Goal: Task Accomplishment & Management: Use online tool/utility

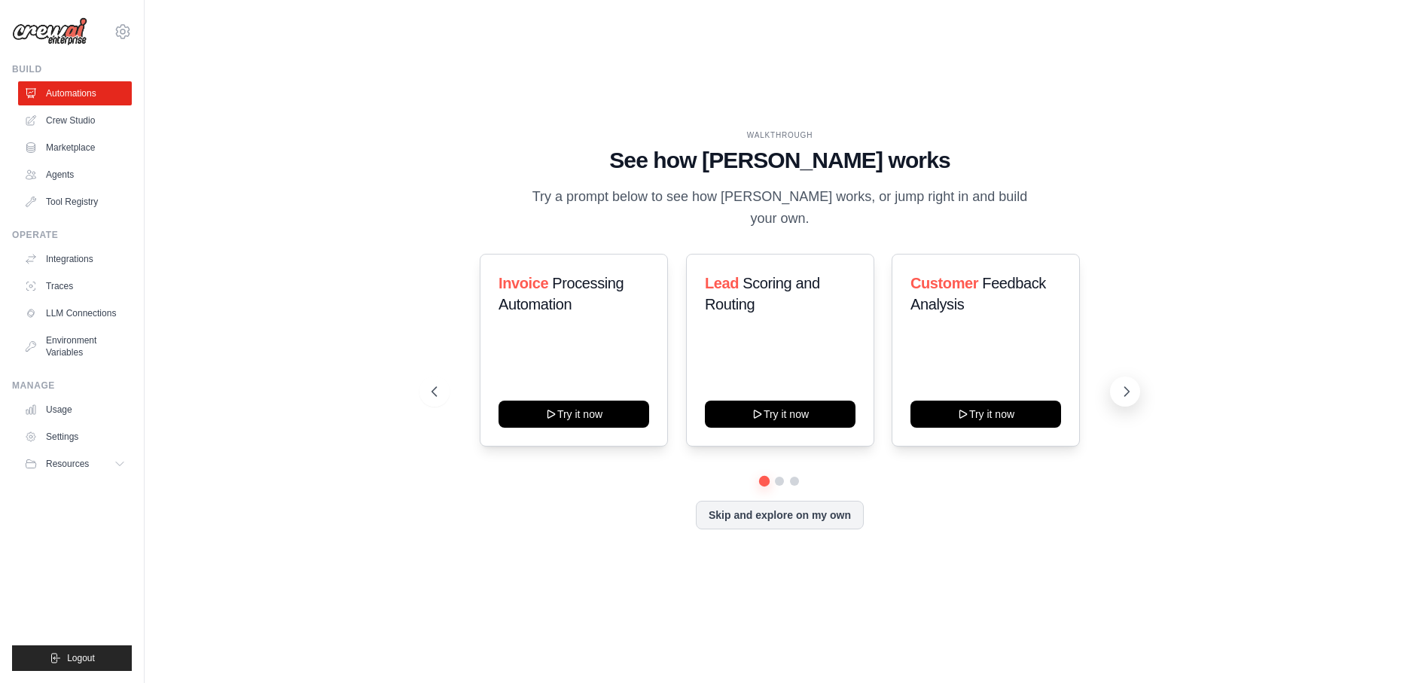
click at [1126, 384] on icon at bounding box center [1126, 391] width 15 height 15
click at [1131, 384] on icon at bounding box center [1126, 391] width 15 height 15
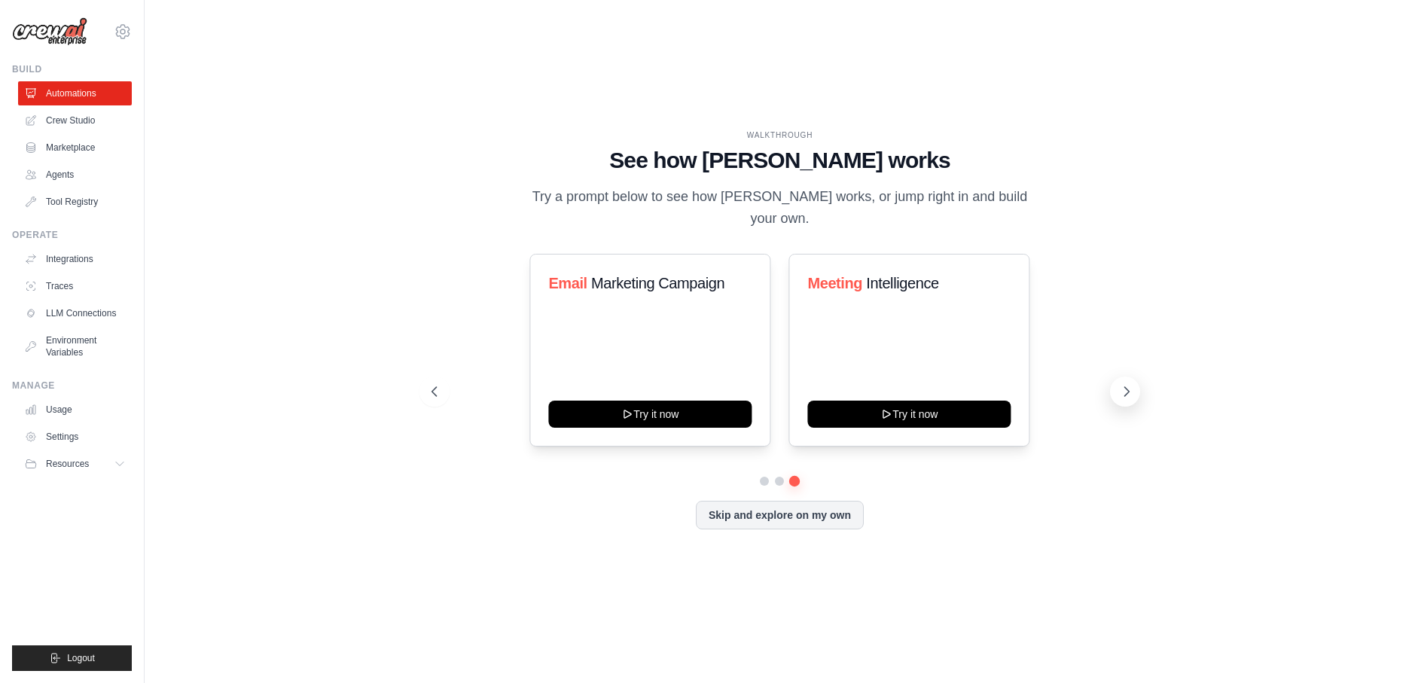
click at [1130, 389] on button at bounding box center [1125, 392] width 30 height 30
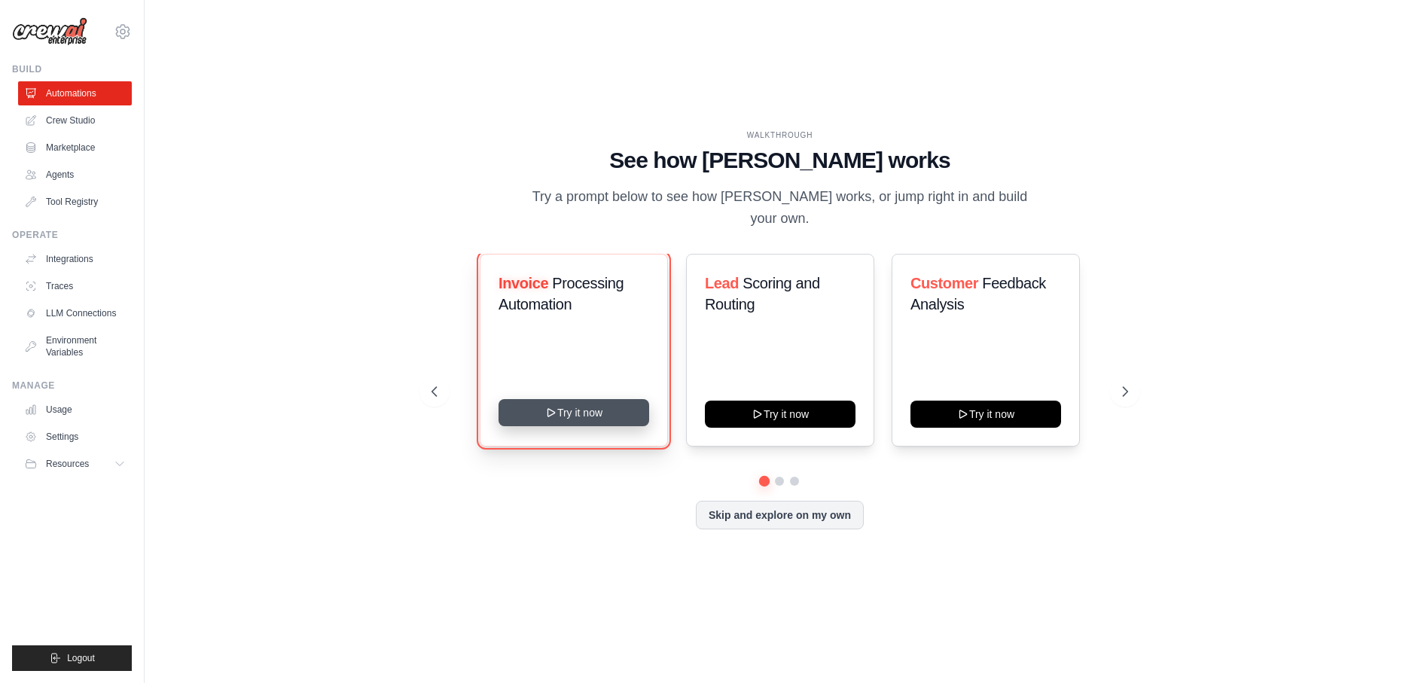
click at [605, 399] on button "Try it now" at bounding box center [574, 412] width 151 height 27
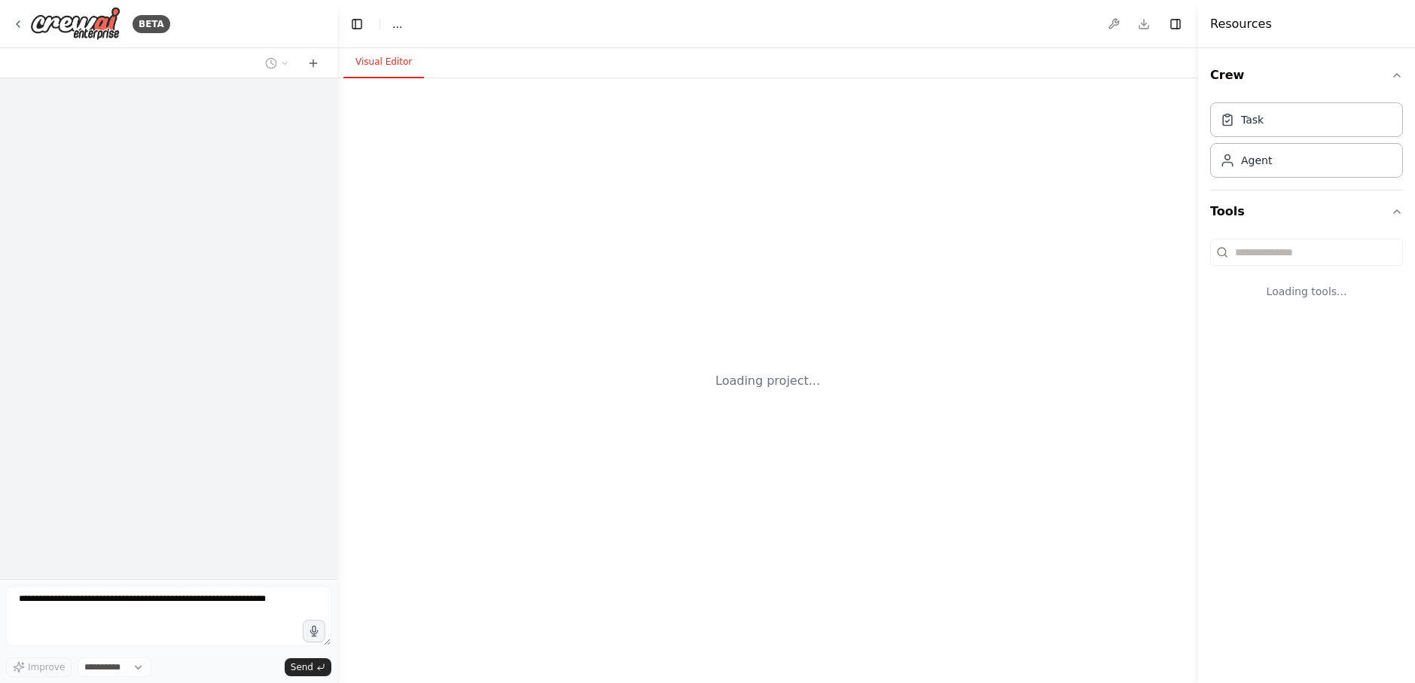
select select "****"
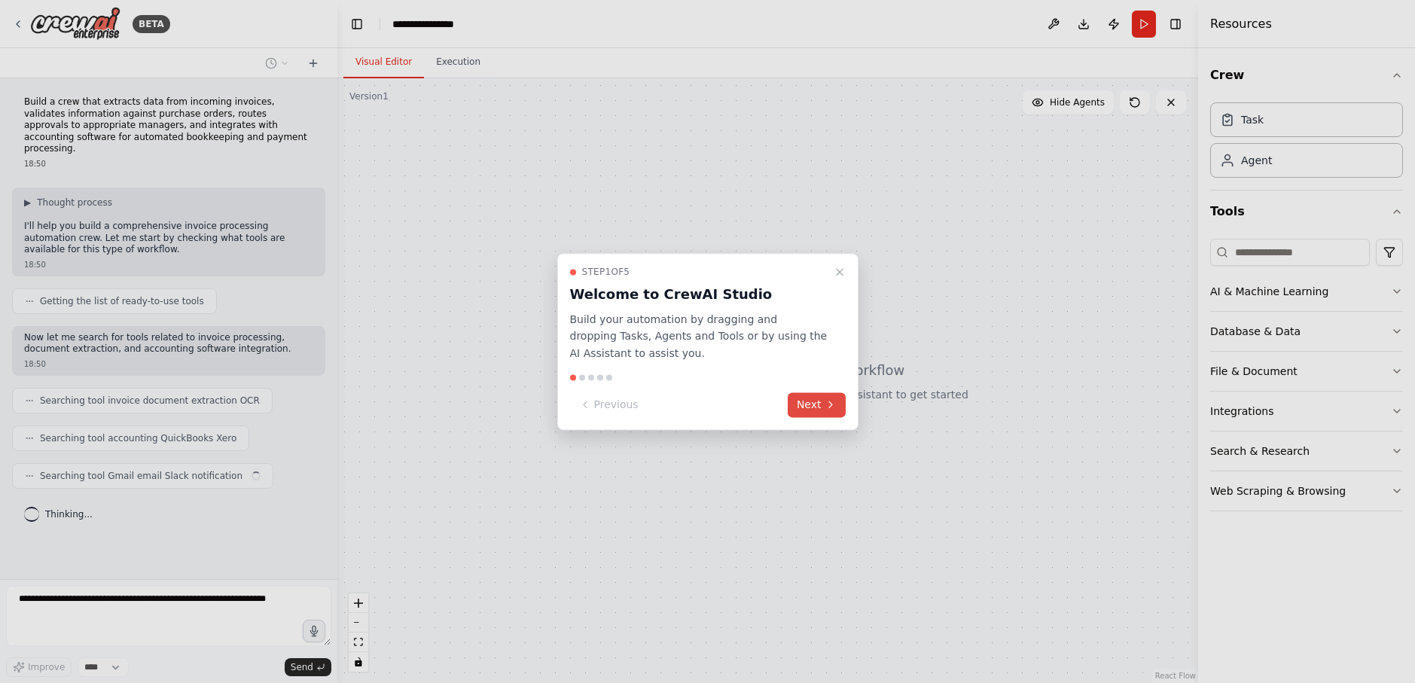
click at [830, 403] on icon at bounding box center [830, 405] width 3 height 6
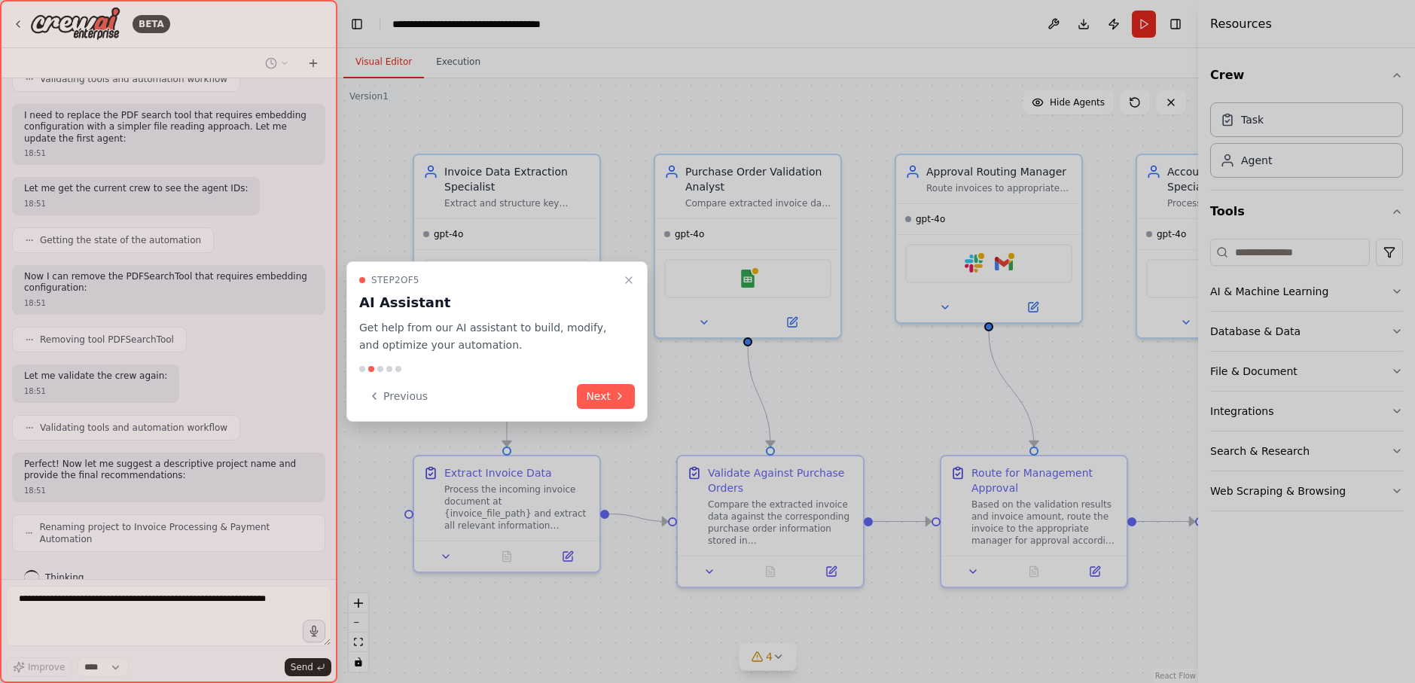
scroll to position [996, 0]
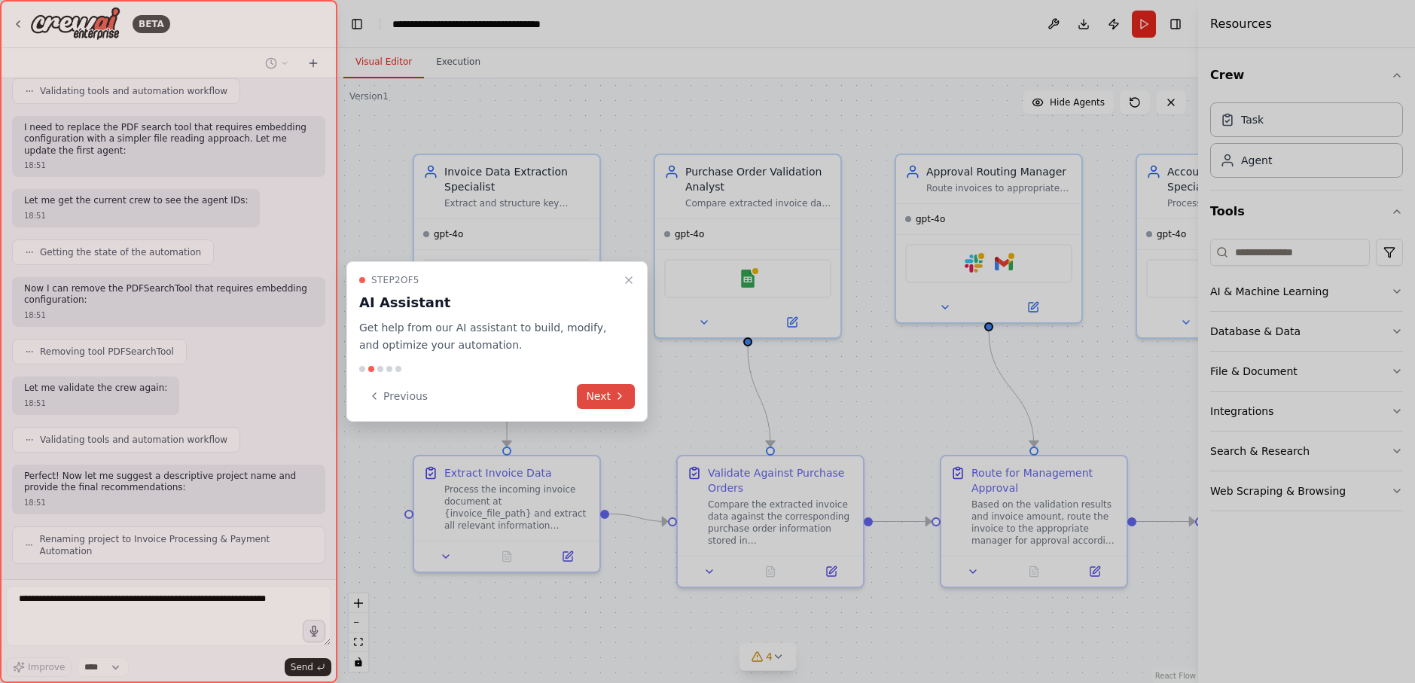
click at [615, 384] on button "Next" at bounding box center [606, 396] width 58 height 25
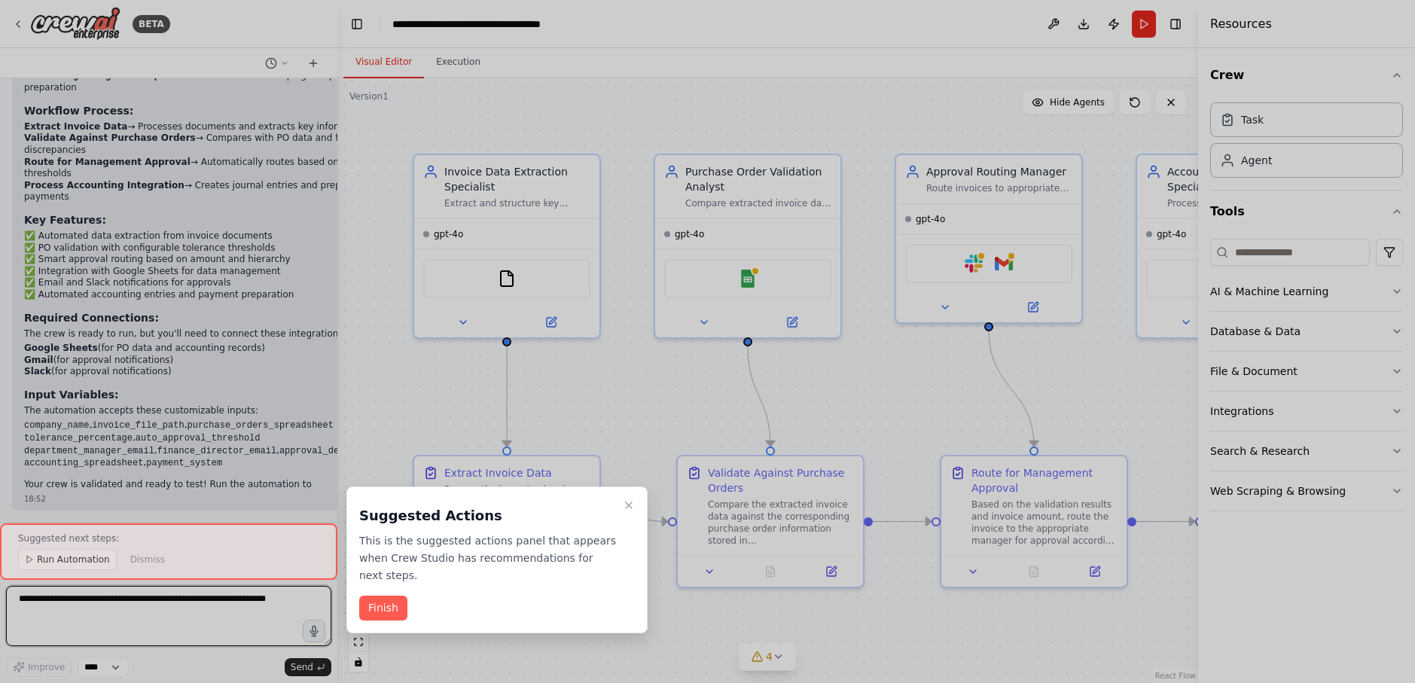
scroll to position [1668, 0]
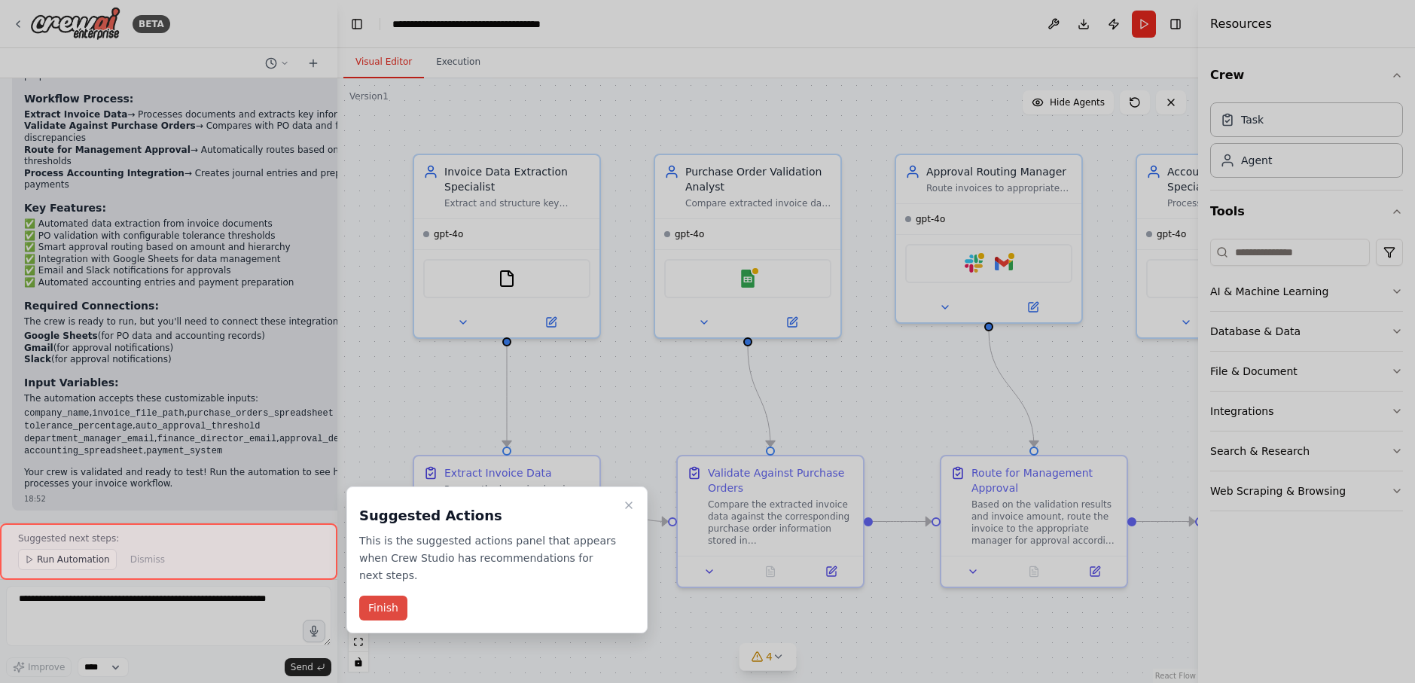
click at [371, 596] on button "Finish" at bounding box center [383, 608] width 48 height 25
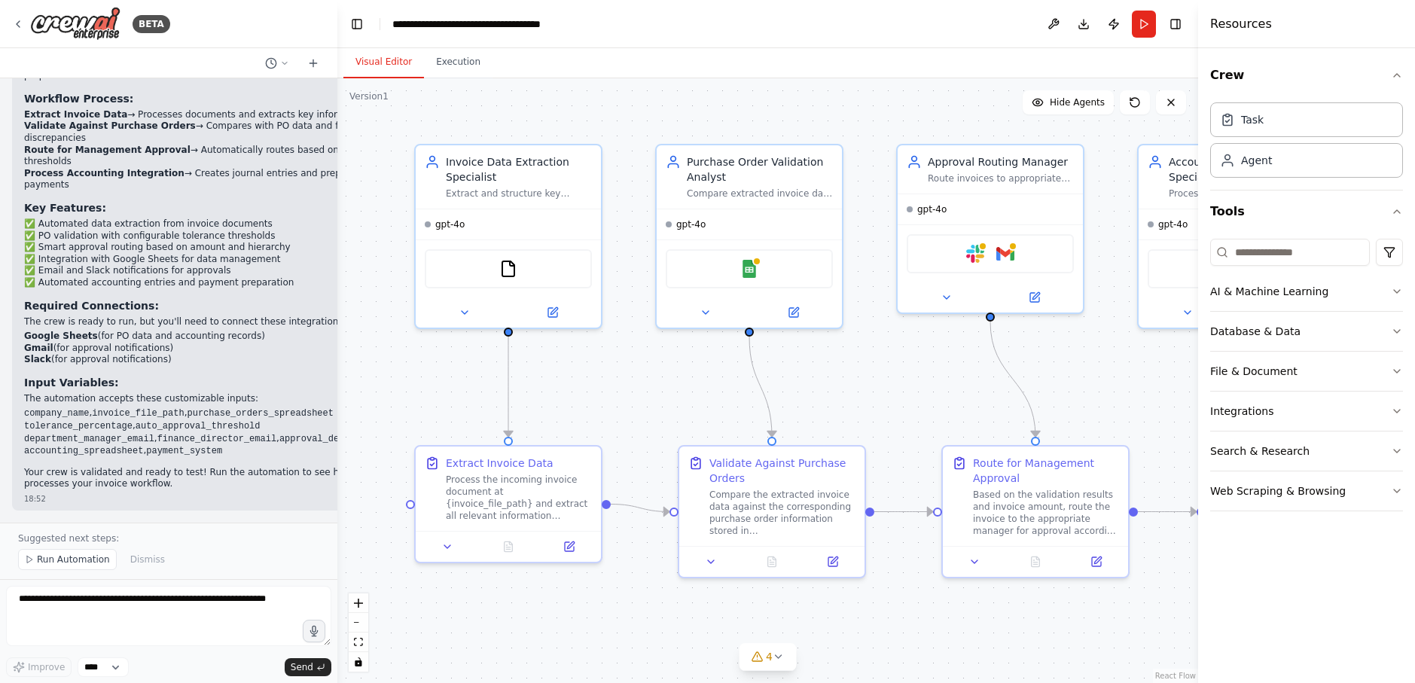
drag, startPoint x: 893, startPoint y: 403, endPoint x: 887, endPoint y: 389, distance: 15.2
click at [890, 392] on div ".deletable-edge-delete-btn { width: 20px; height: 20px; border: 0px solid #ffff…" at bounding box center [767, 380] width 861 height 605
click at [462, 66] on button "Execution" at bounding box center [458, 63] width 69 height 32
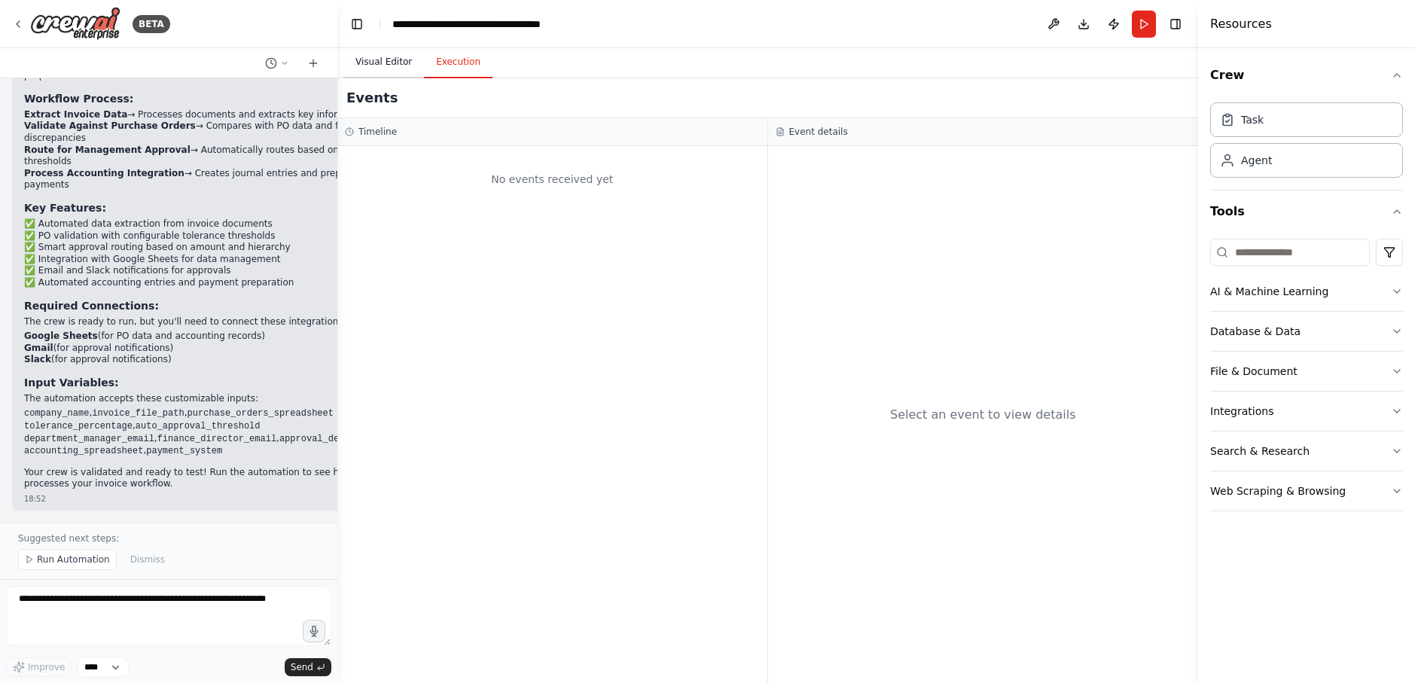
click at [398, 65] on button "Visual Editor" at bounding box center [383, 63] width 81 height 32
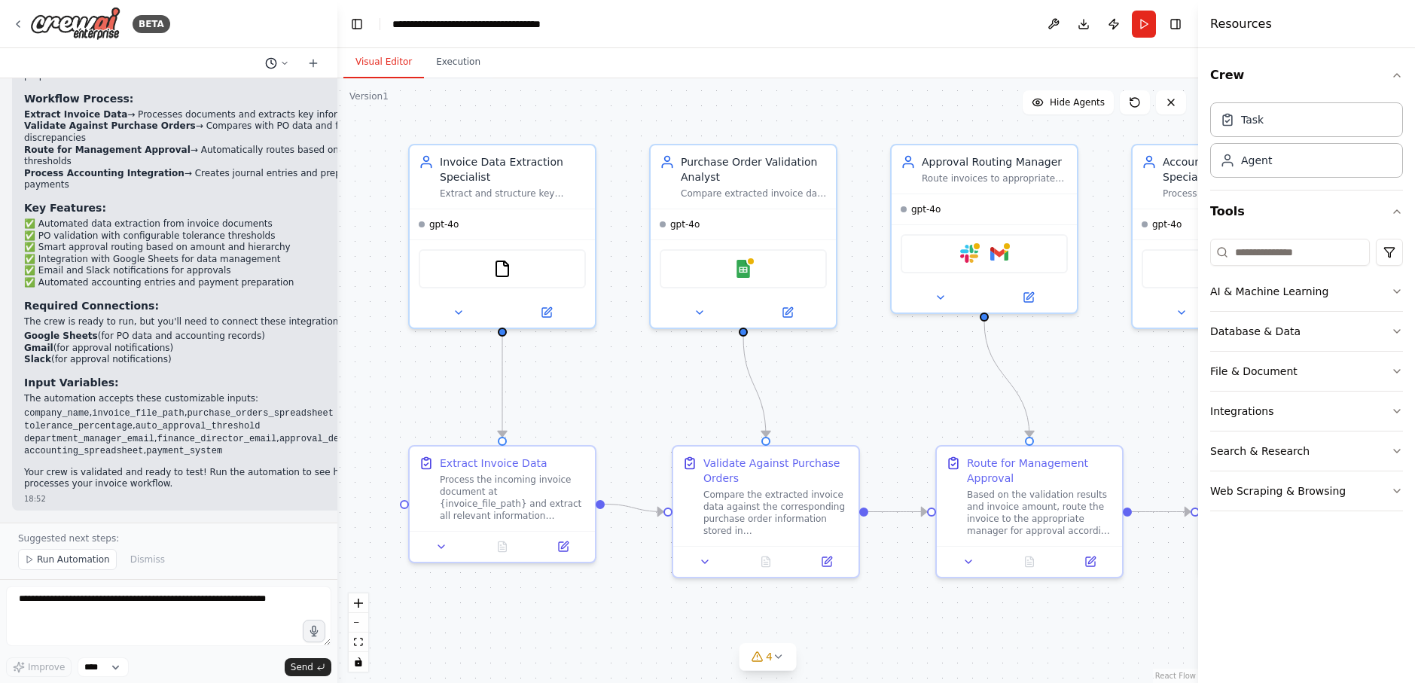
click at [280, 63] on icon at bounding box center [284, 63] width 9 height 9
click at [280, 63] on div at bounding box center [168, 341] width 337 height 683
click at [118, 673] on select "****" at bounding box center [103, 668] width 51 height 20
click at [118, 664] on select "****" at bounding box center [103, 668] width 51 height 20
click at [1272, 125] on div "Task" at bounding box center [1306, 119] width 193 height 35
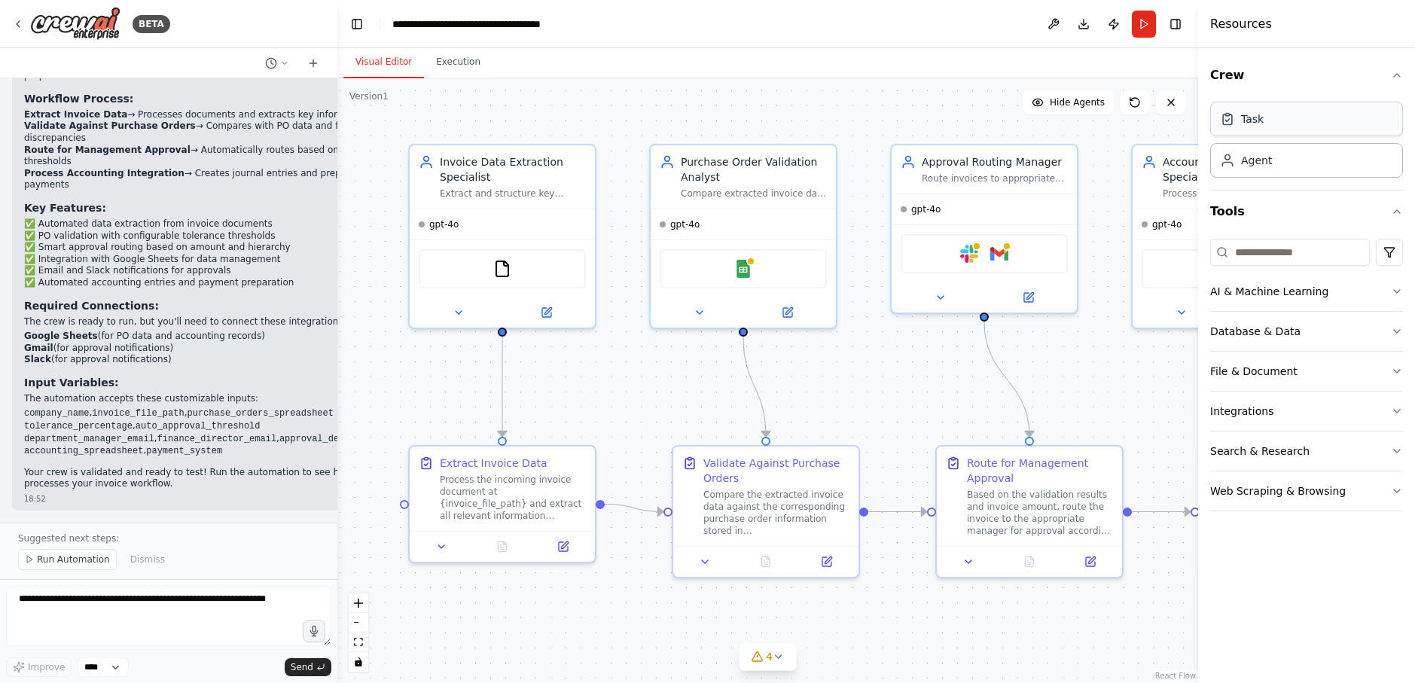
click at [1277, 124] on div "Task" at bounding box center [1306, 119] width 193 height 35
click at [1278, 164] on div "Agent" at bounding box center [1306, 159] width 193 height 35
click at [1304, 411] on button "Integrations" at bounding box center [1306, 411] width 193 height 39
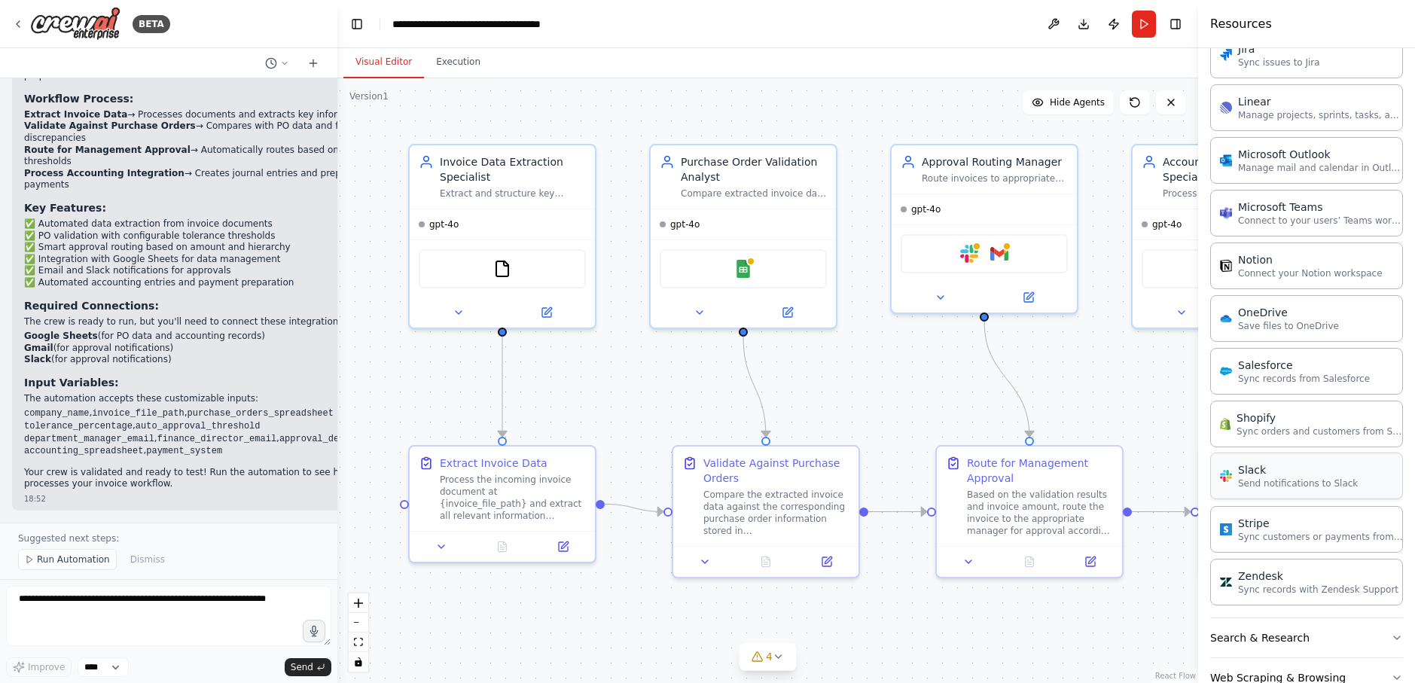
scroll to position [972, 0]
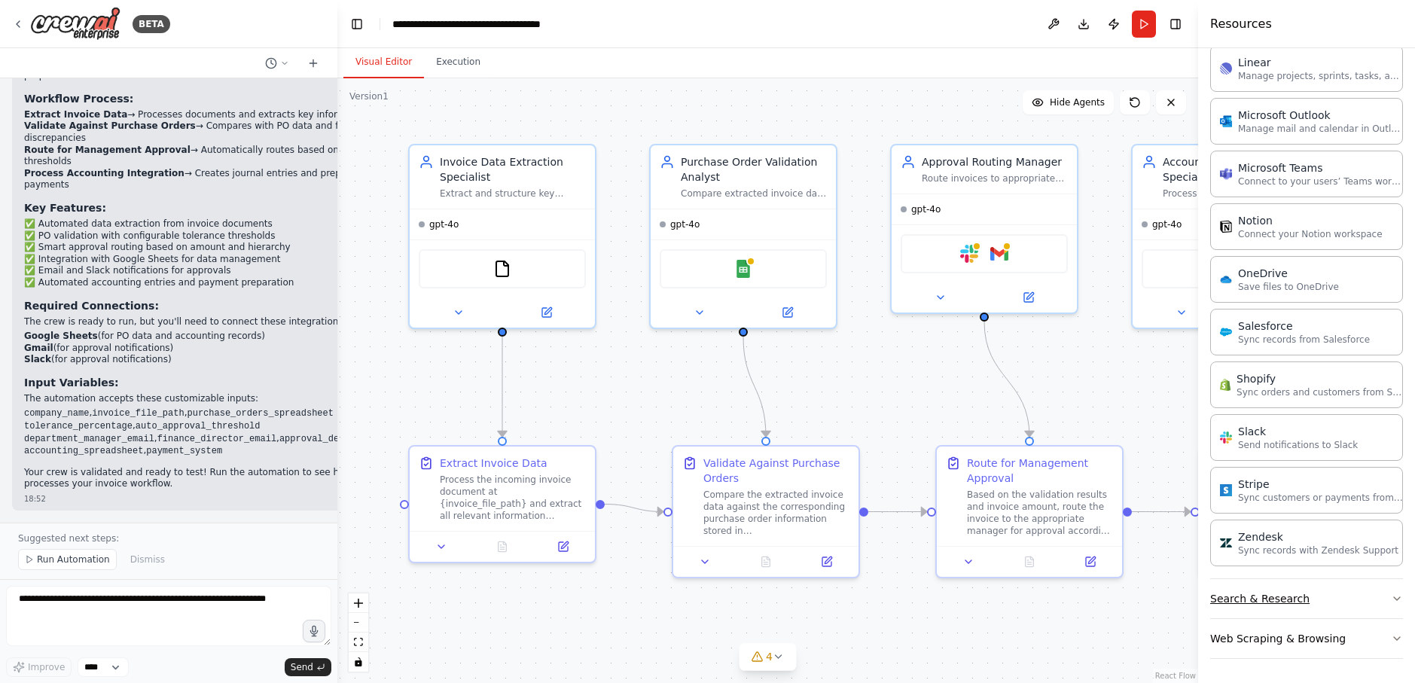
click at [1293, 591] on button "Search & Research" at bounding box center [1306, 598] width 193 height 39
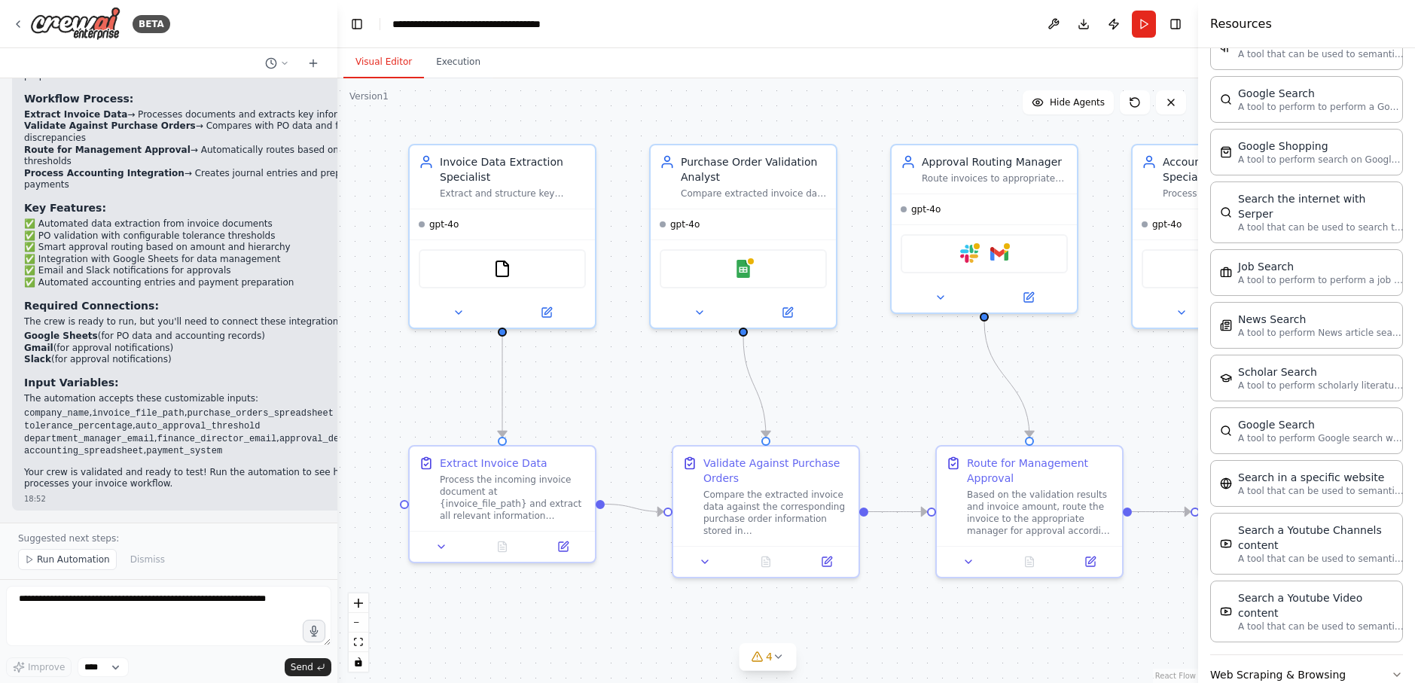
scroll to position [1737, 0]
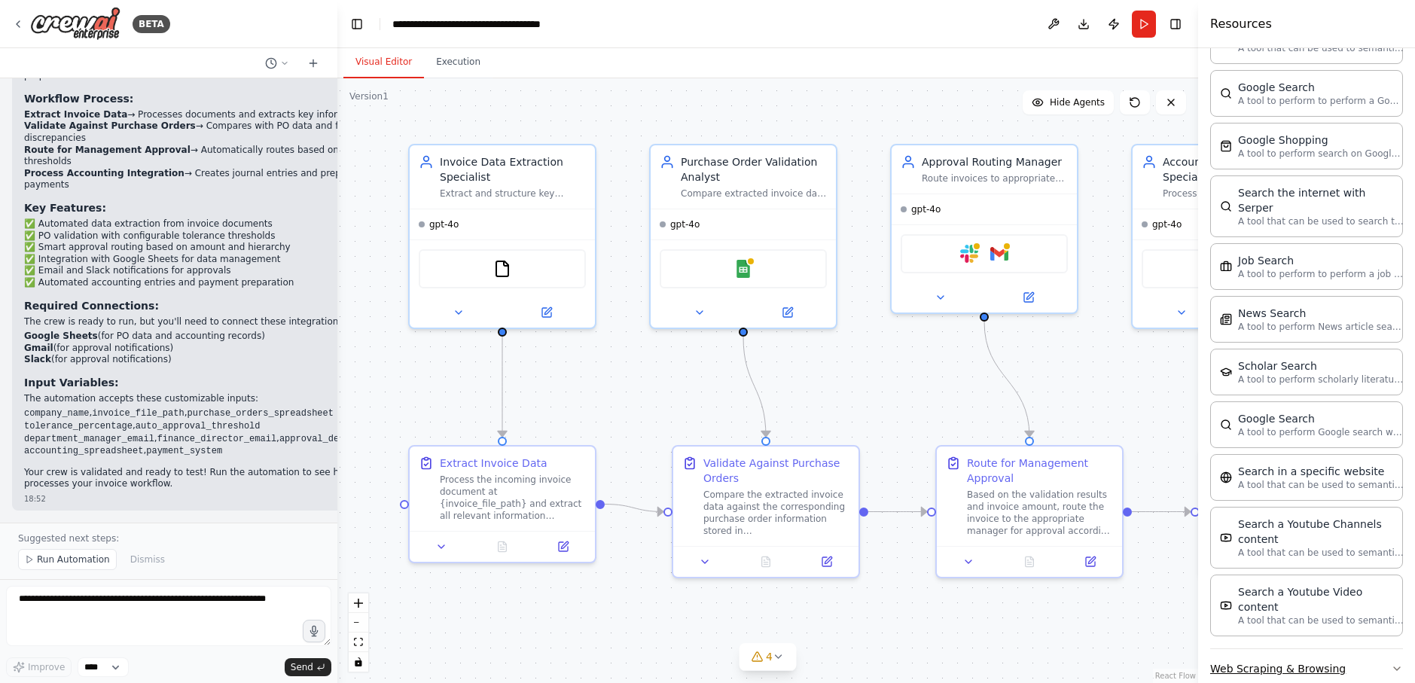
click at [1316, 649] on button "Web Scraping & Browsing" at bounding box center [1306, 668] width 193 height 39
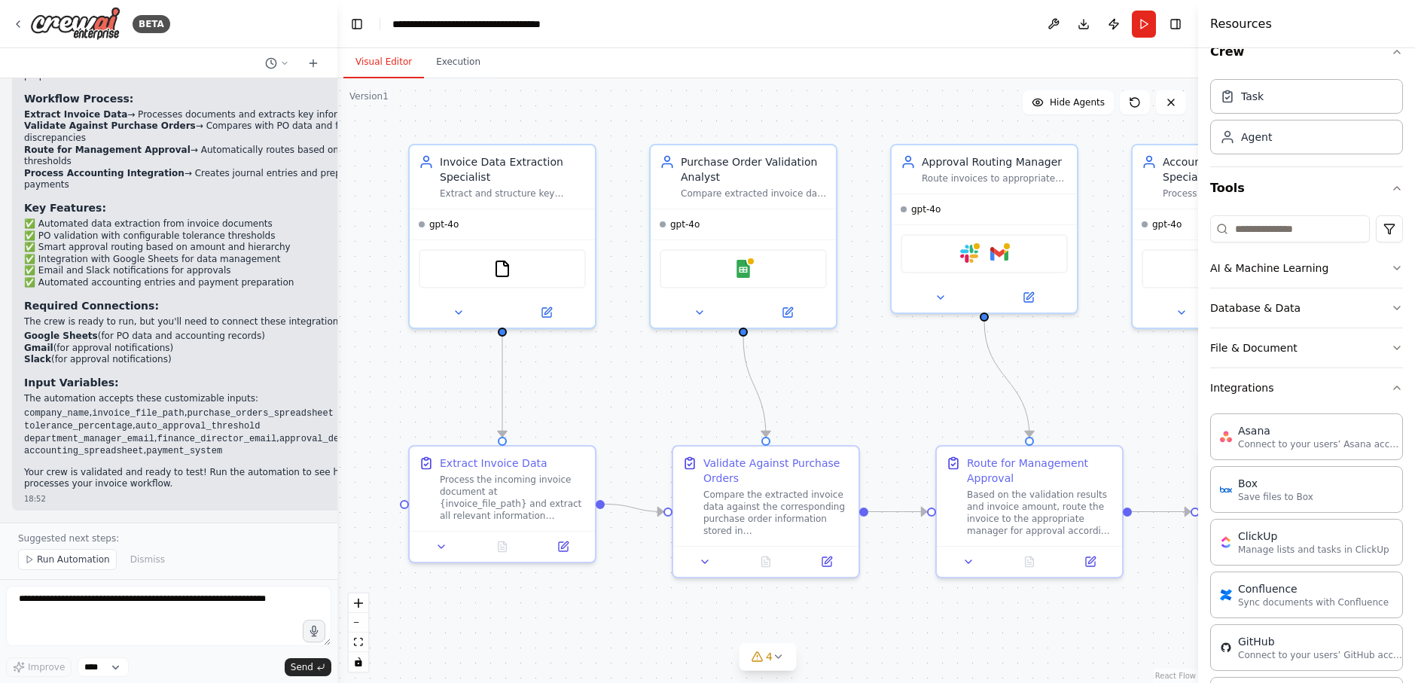
scroll to position [0, 0]
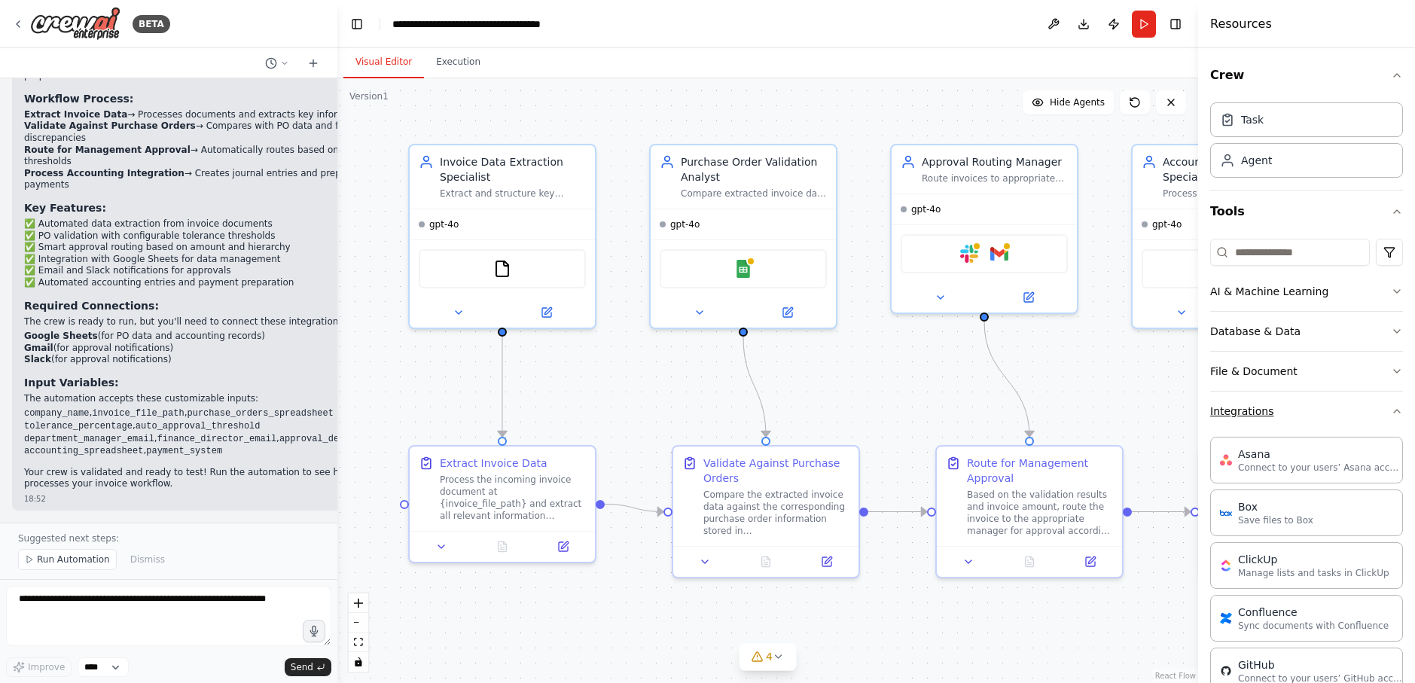
click at [1376, 414] on button "Integrations" at bounding box center [1306, 411] width 193 height 39
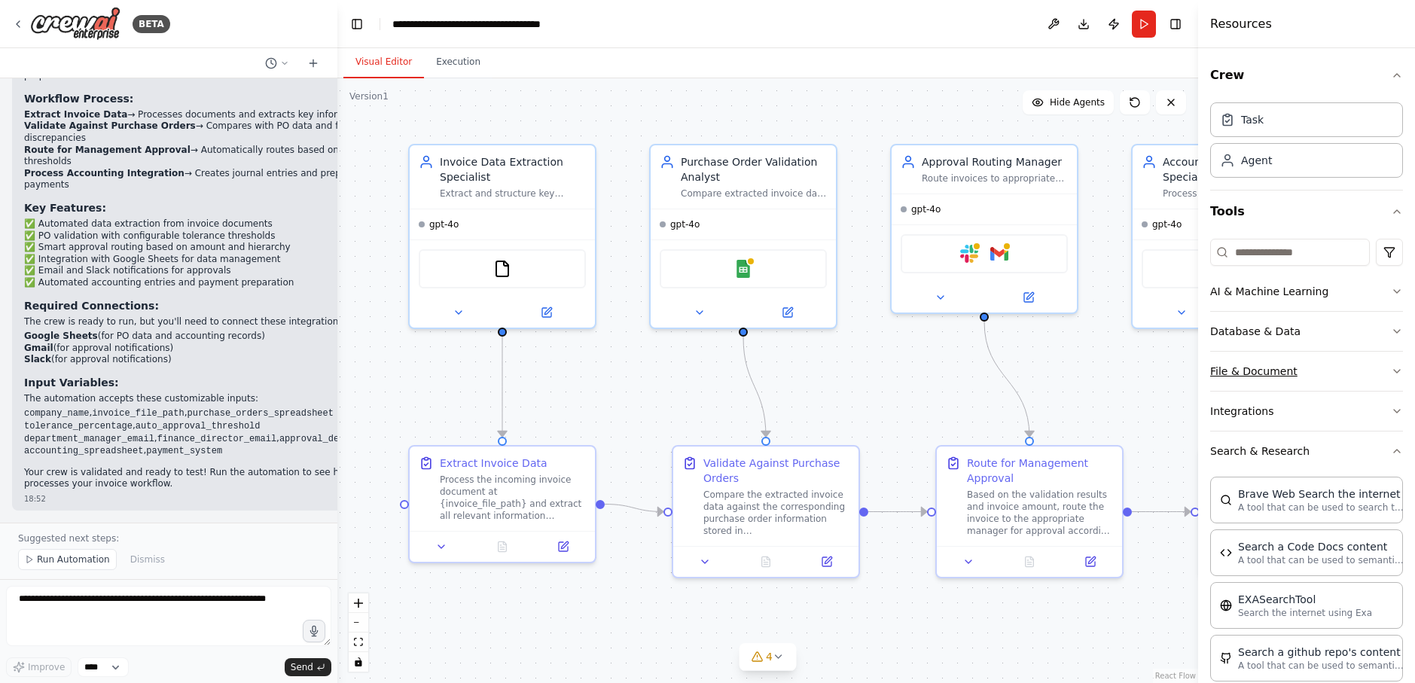
click at [1341, 371] on button "File & Document" at bounding box center [1306, 371] width 193 height 39
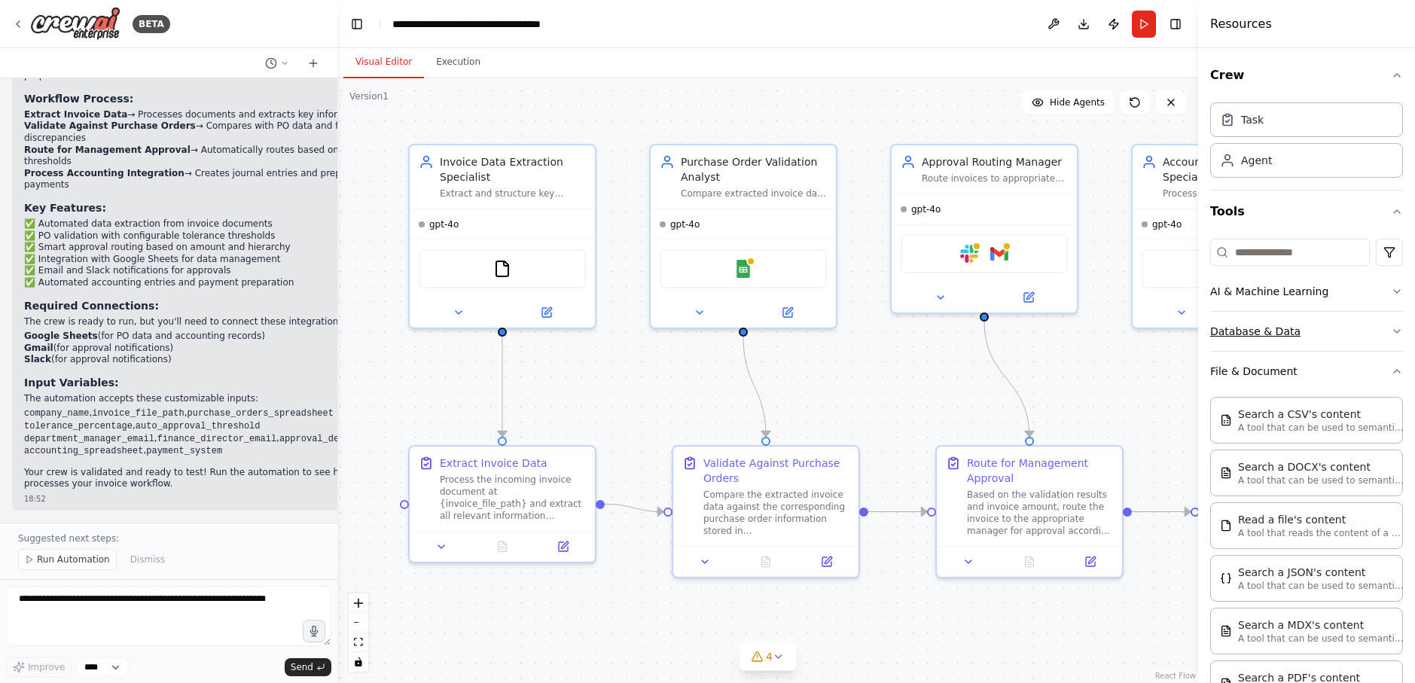
click at [1306, 334] on button "Database & Data" at bounding box center [1306, 331] width 193 height 39
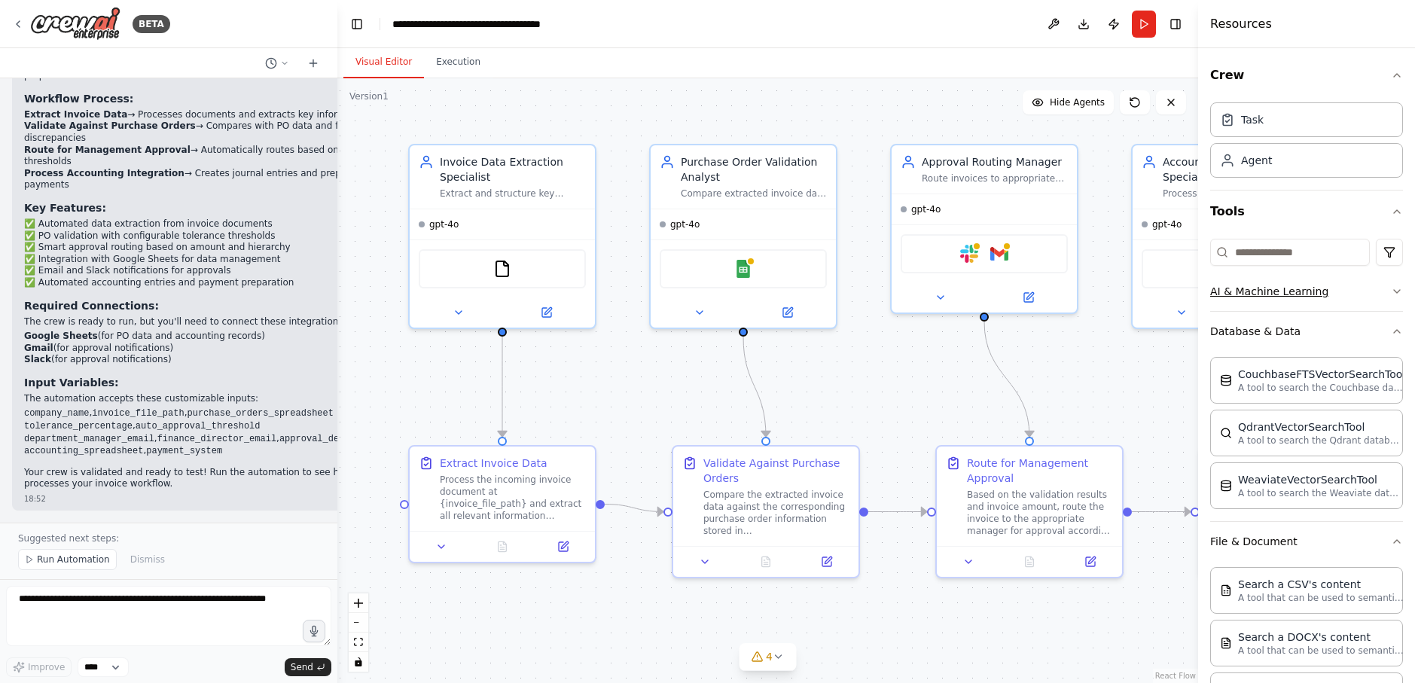
click at [1304, 297] on button "AI & Machine Learning" at bounding box center [1306, 291] width 193 height 39
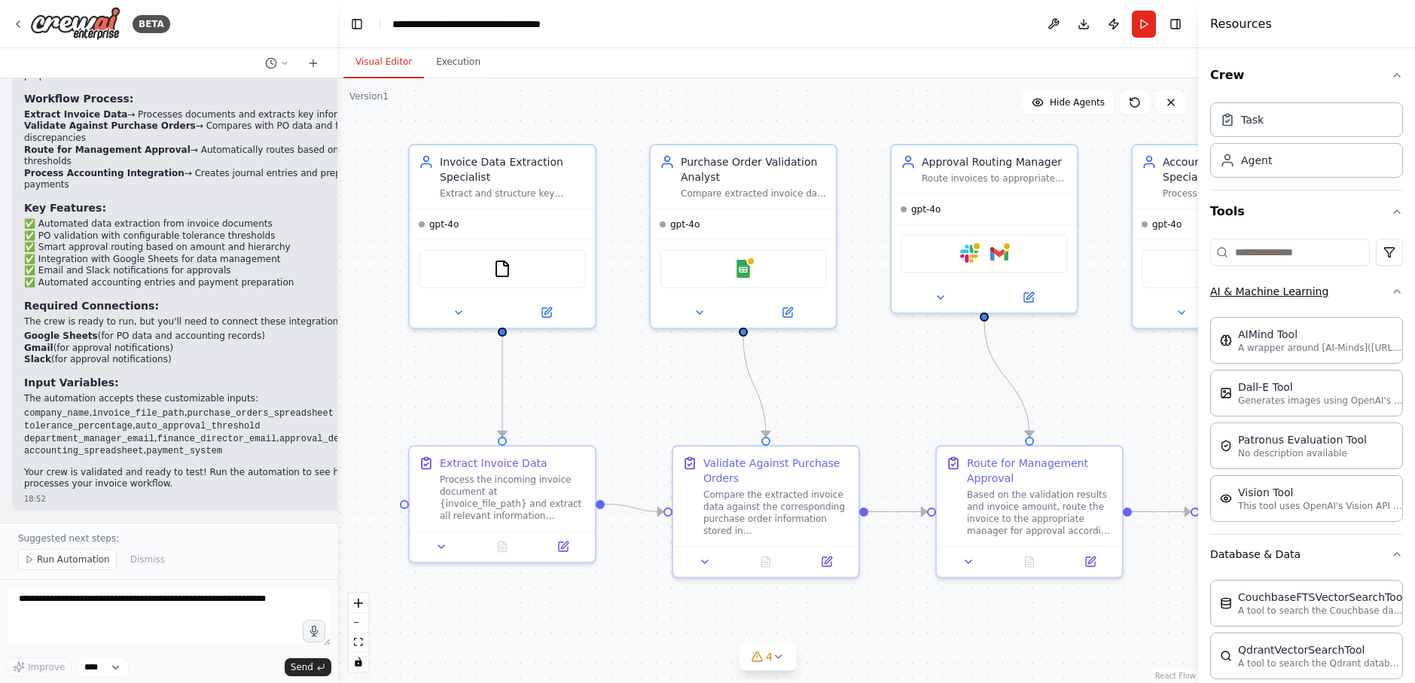
click at [1304, 298] on button "AI & Machine Learning" at bounding box center [1306, 291] width 193 height 39
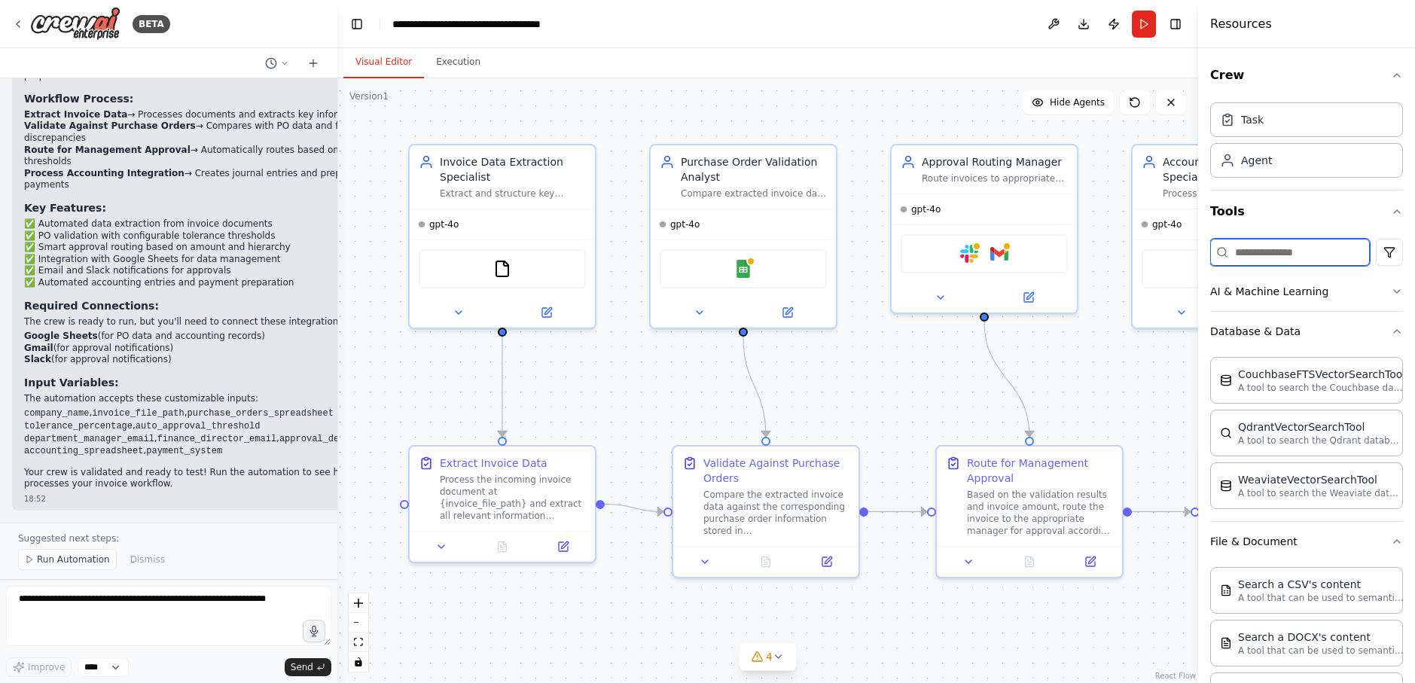
click at [1293, 246] on input at bounding box center [1290, 252] width 160 height 27
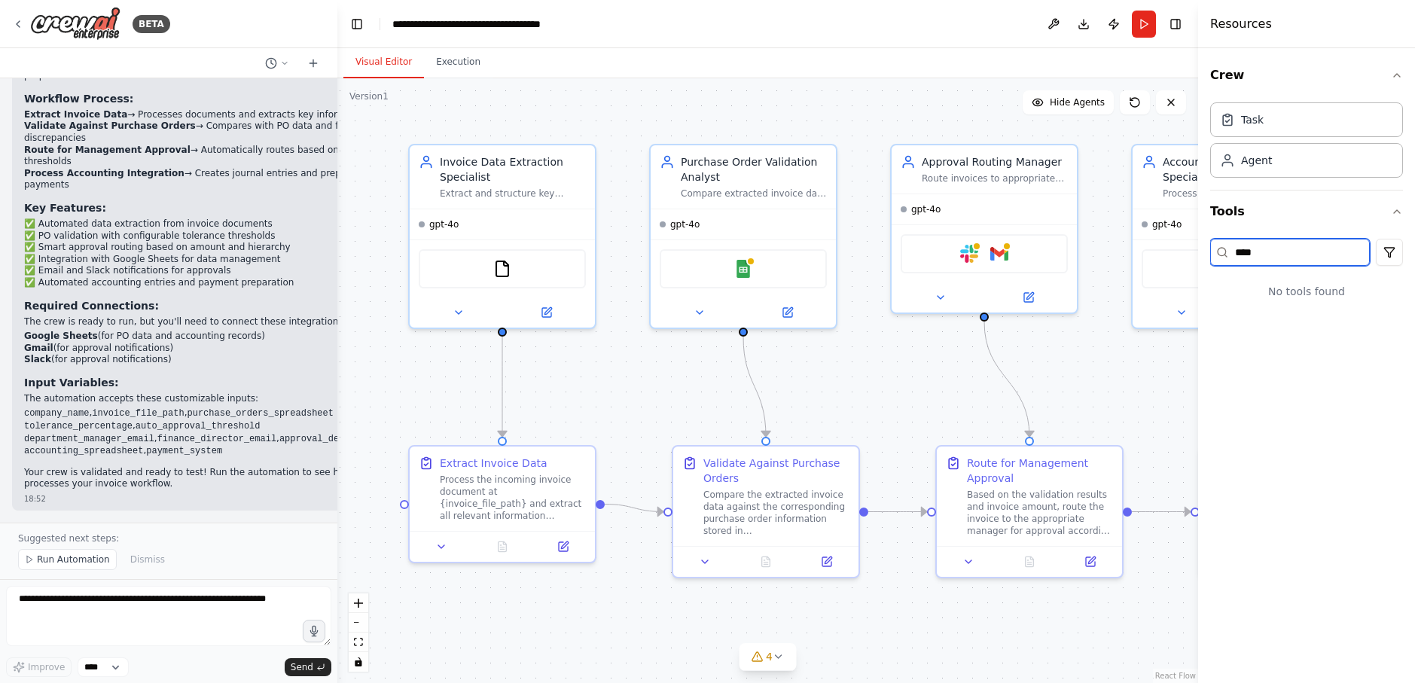
type input "****"
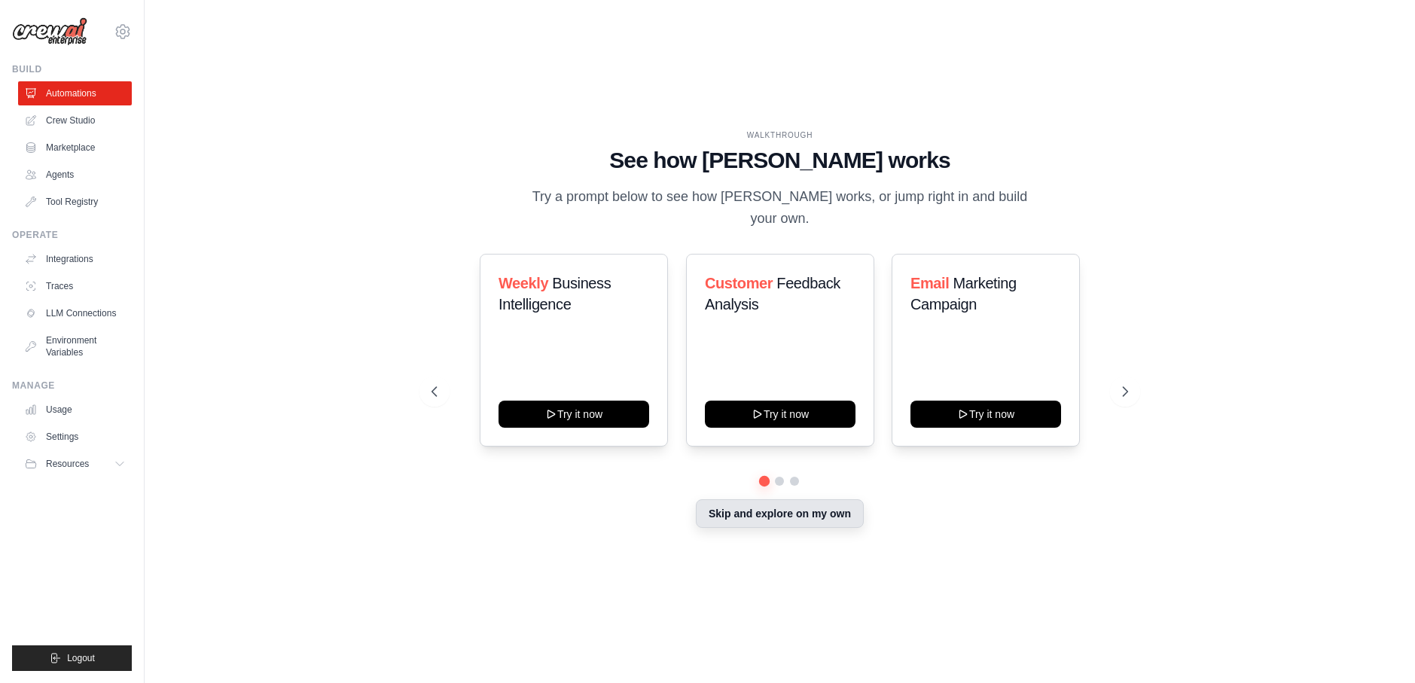
click at [741, 507] on button "Skip and explore on my own" at bounding box center [780, 513] width 168 height 29
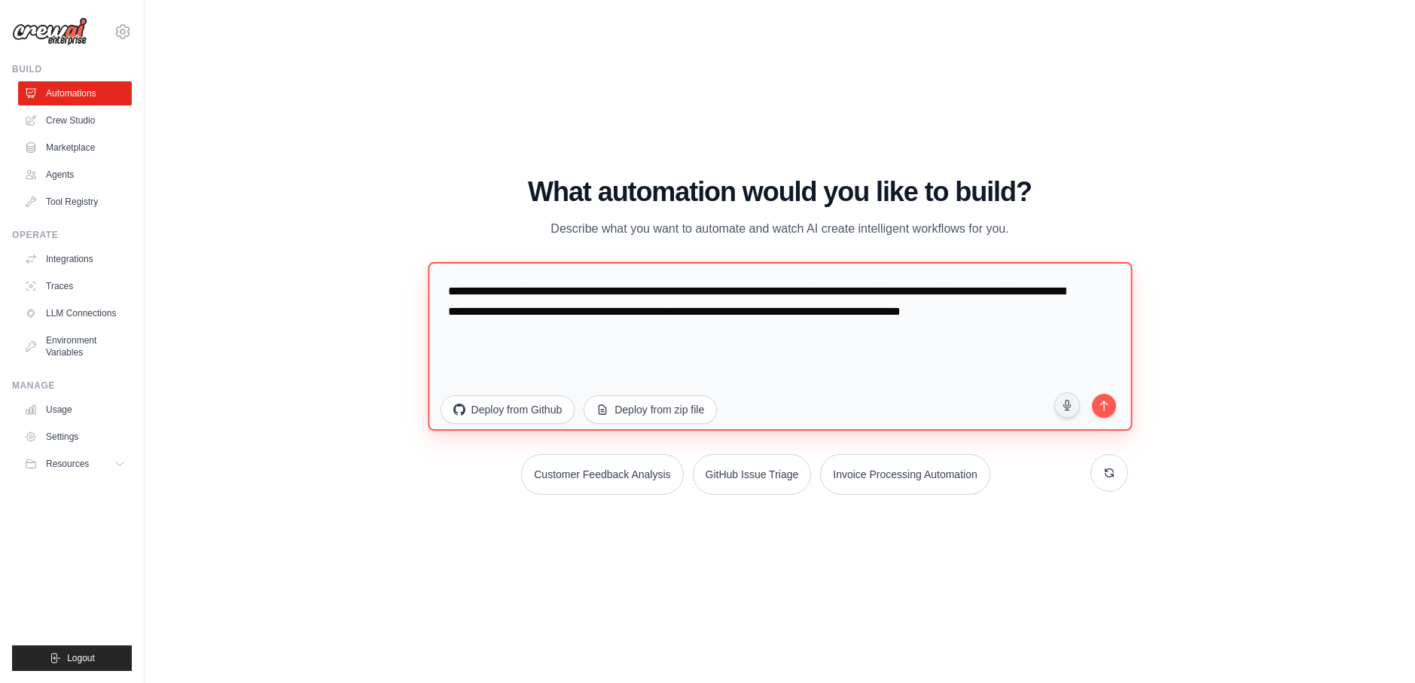
click at [529, 313] on textarea "**********" at bounding box center [780, 345] width 704 height 169
drag, startPoint x: 542, startPoint y: 333, endPoint x: 420, endPoint y: 269, distance: 138.5
click at [420, 269] on div "WALKTHROUGH See how [PERSON_NAME] works Try a prompt below to see how [PERSON_N…" at bounding box center [781, 342] width 734 height 330
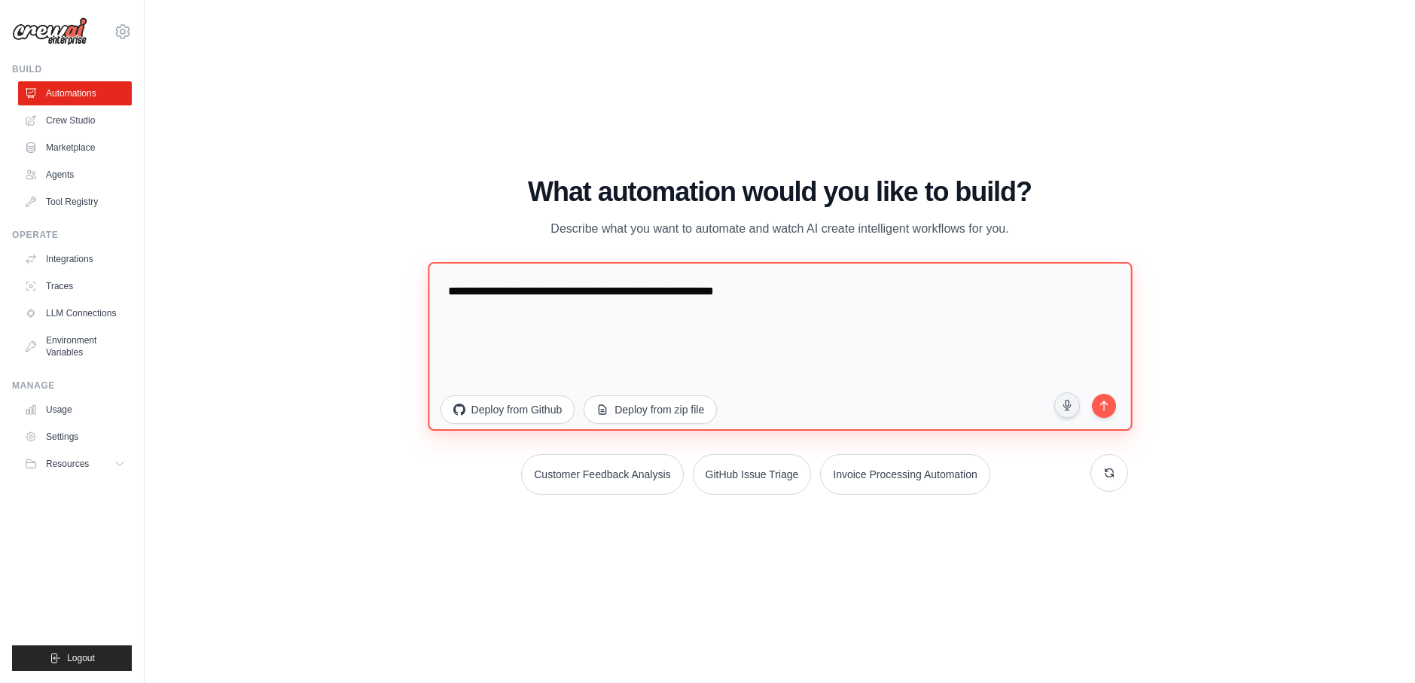
click at [448, 291] on textarea "**********" at bounding box center [780, 345] width 704 height 169
click at [854, 291] on textarea "**********" at bounding box center [780, 345] width 704 height 169
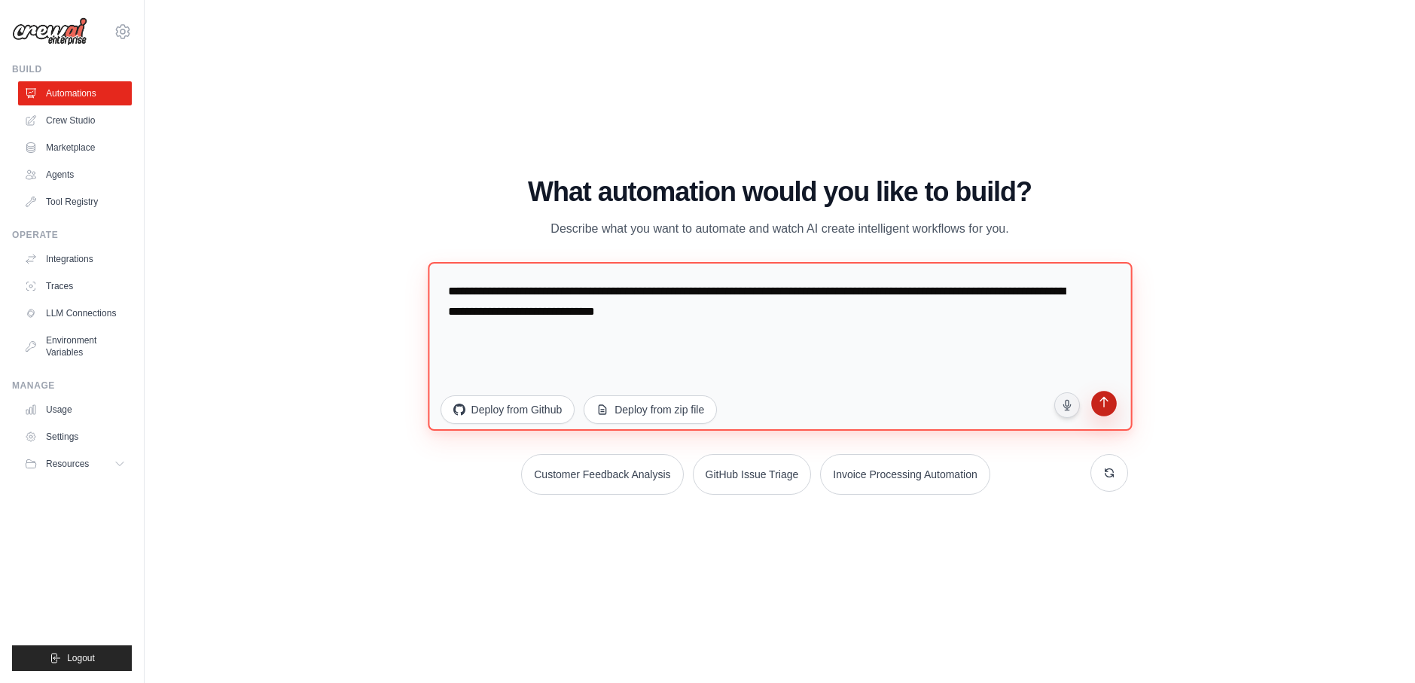
type textarea "**********"
click at [1098, 403] on icon "submit" at bounding box center [1104, 403] width 14 height 14
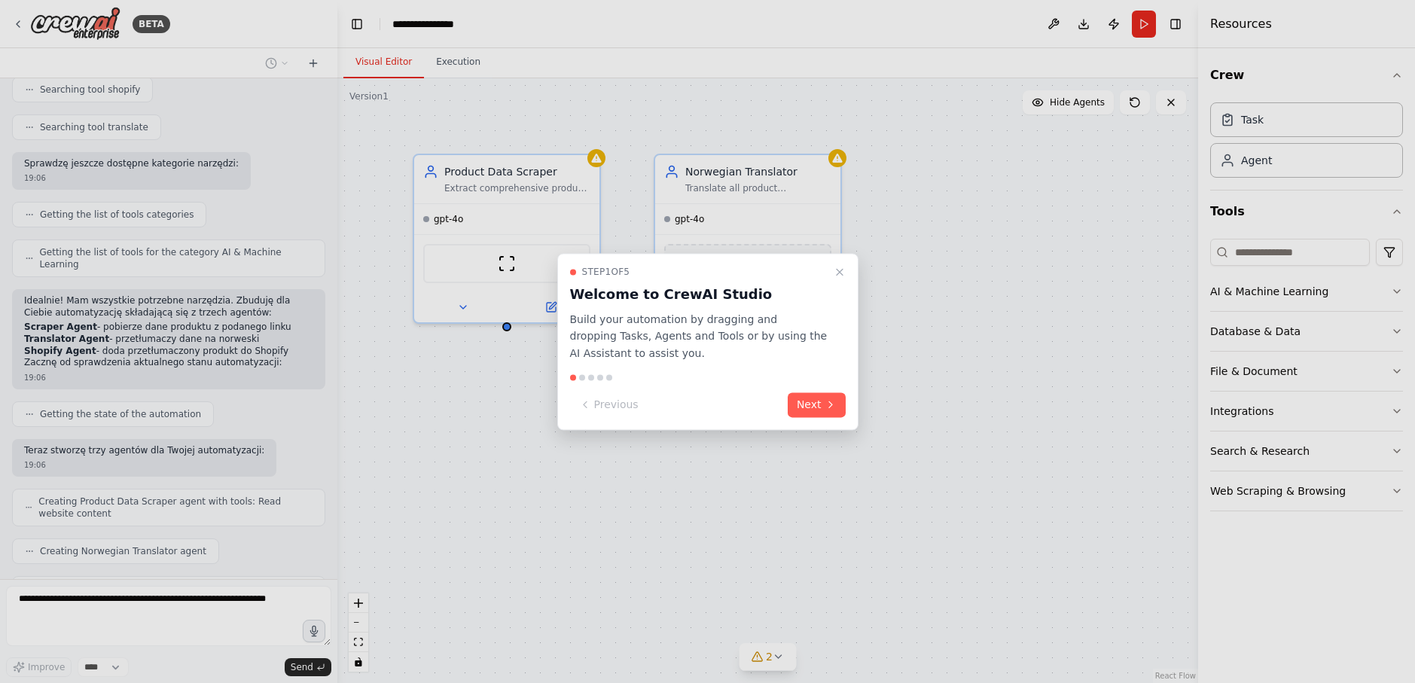
scroll to position [376, 0]
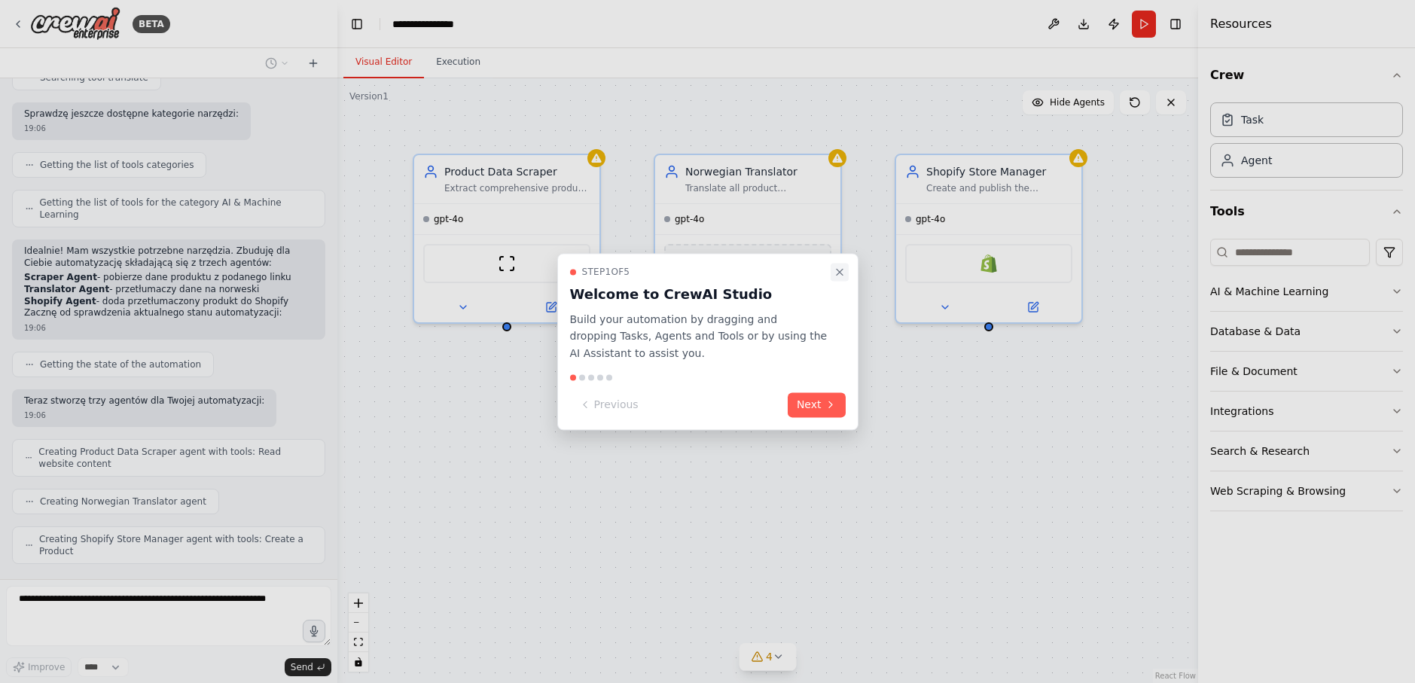
click at [842, 267] on icon "Close walkthrough" at bounding box center [840, 272] width 12 height 12
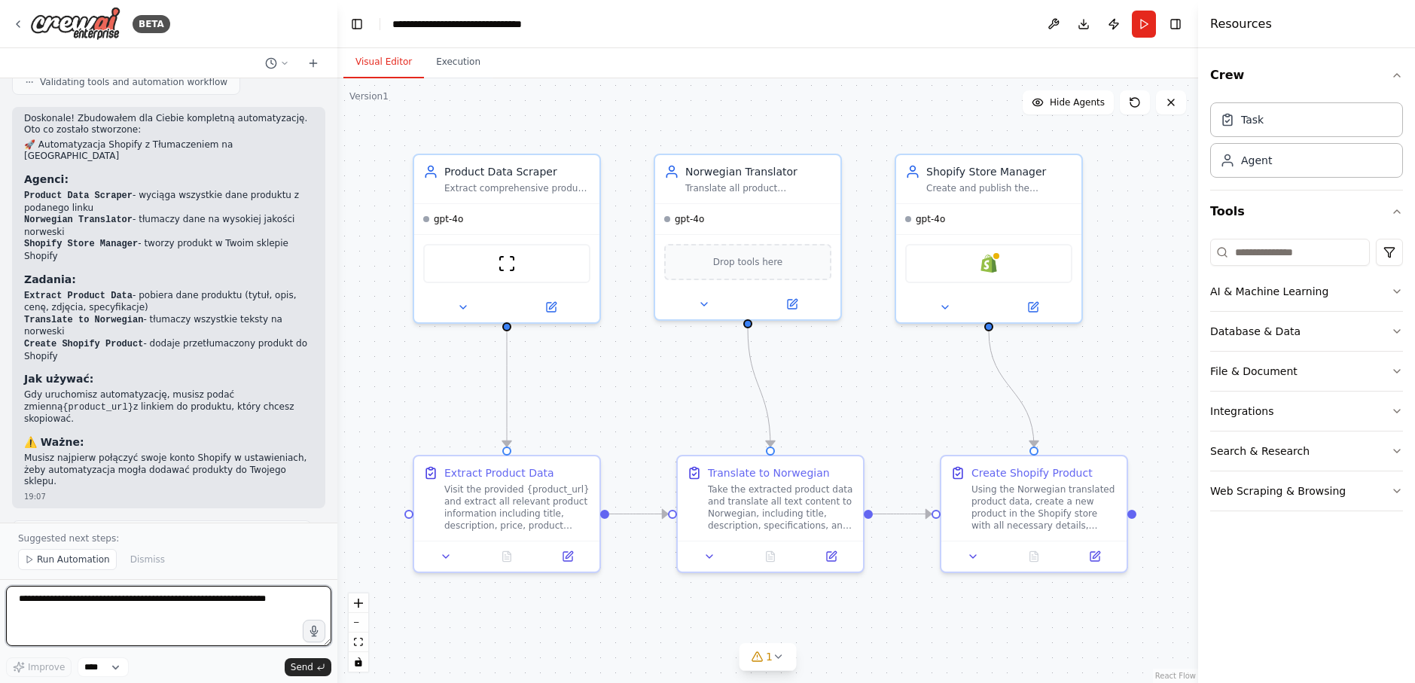
scroll to position [1198, 0]
click at [1056, 15] on button at bounding box center [1054, 24] width 24 height 27
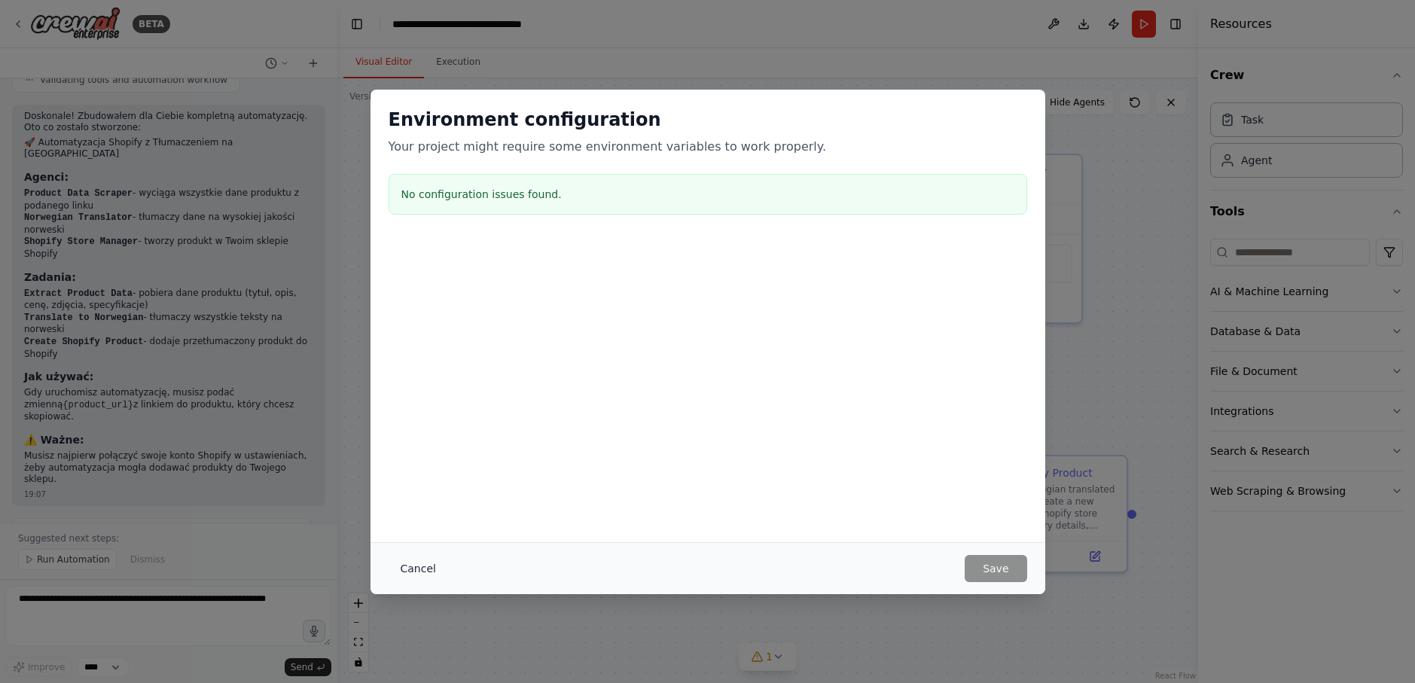
click at [407, 563] on button "Cancel" at bounding box center [419, 568] width 60 height 27
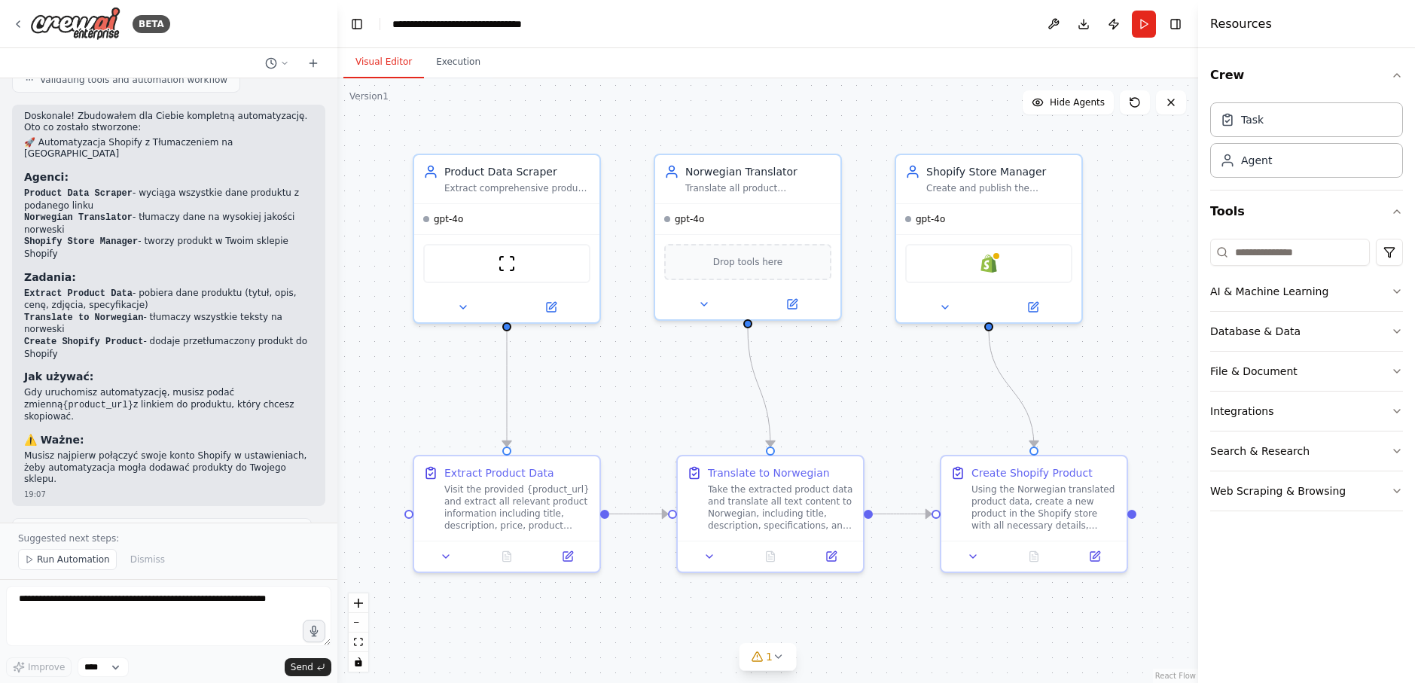
click at [157, 525] on span "Renaming project to Shopify Norwegian Product Importer" at bounding box center [169, 531] width 259 height 12
click at [286, 55] on button at bounding box center [277, 63] width 36 height 18
click at [278, 24] on div at bounding box center [168, 341] width 337 height 683
click at [435, 65] on button "Execution" at bounding box center [458, 63] width 69 height 32
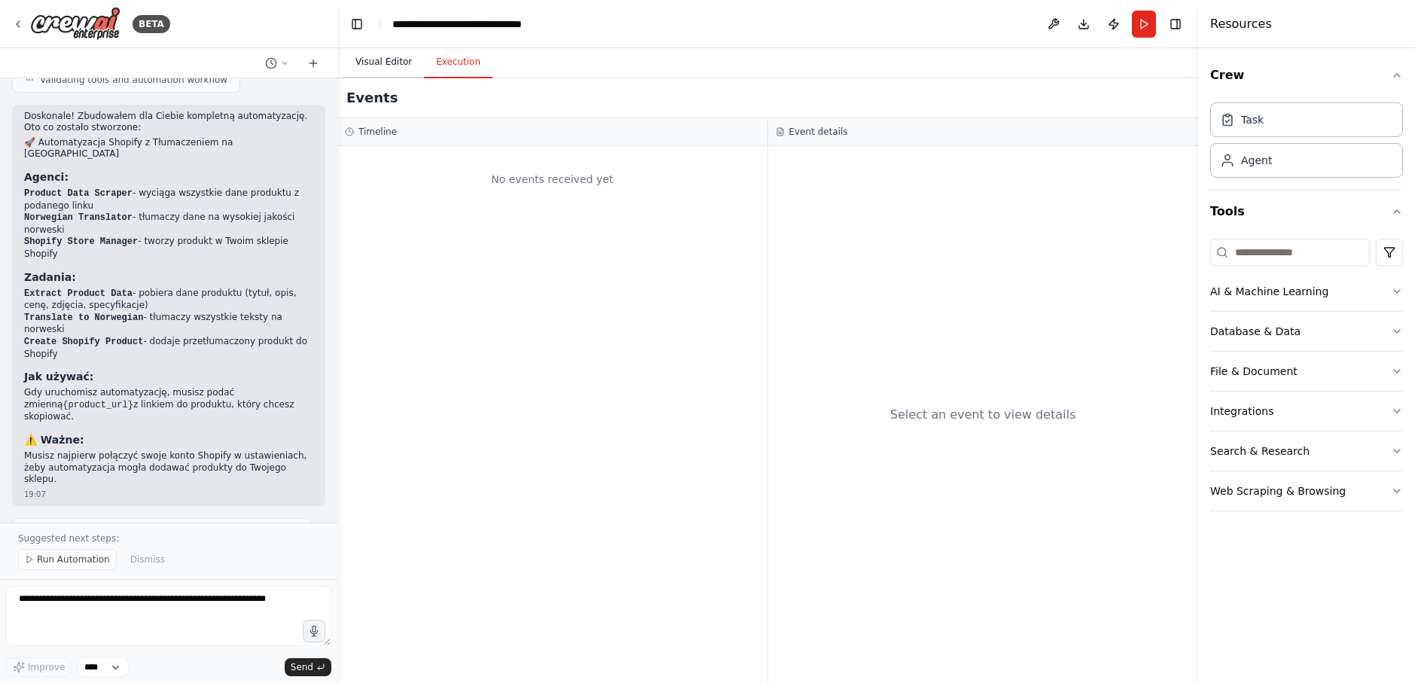
click at [397, 67] on button "Visual Editor" at bounding box center [383, 63] width 81 height 32
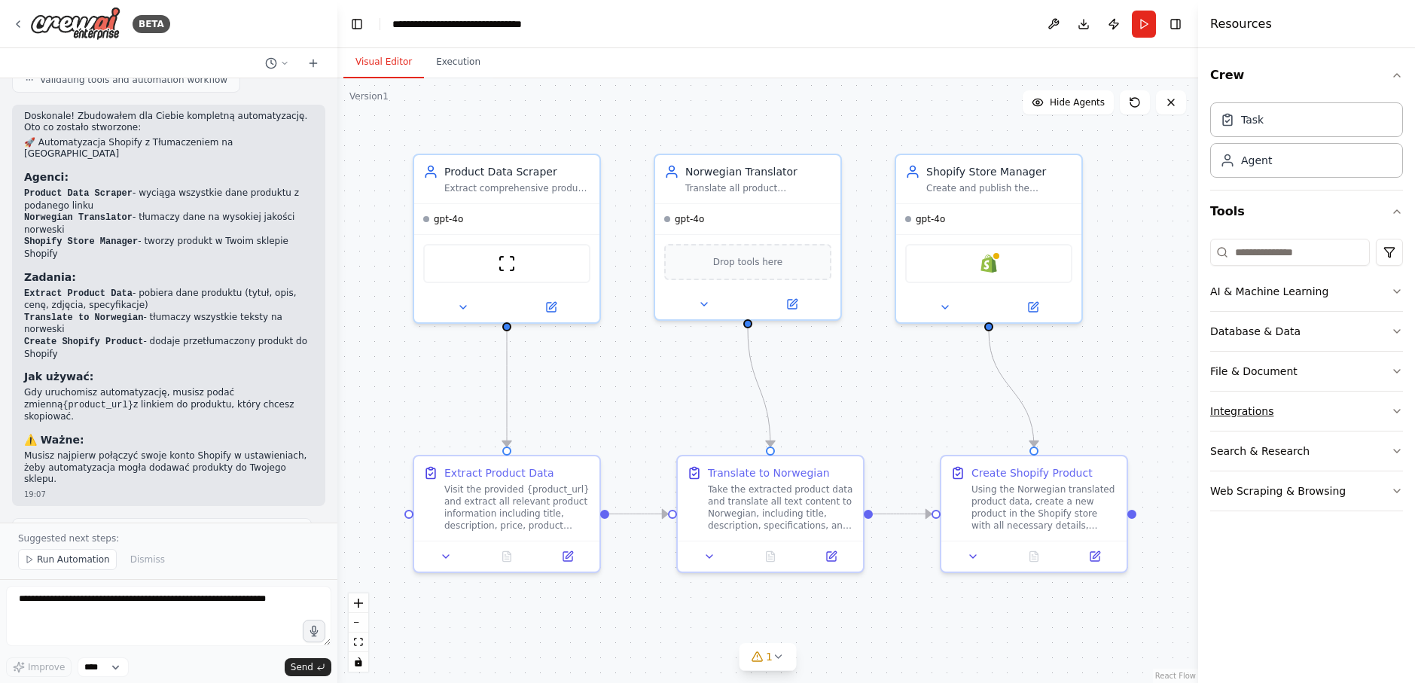
click at [1241, 412] on button "Integrations" at bounding box center [1306, 411] width 193 height 39
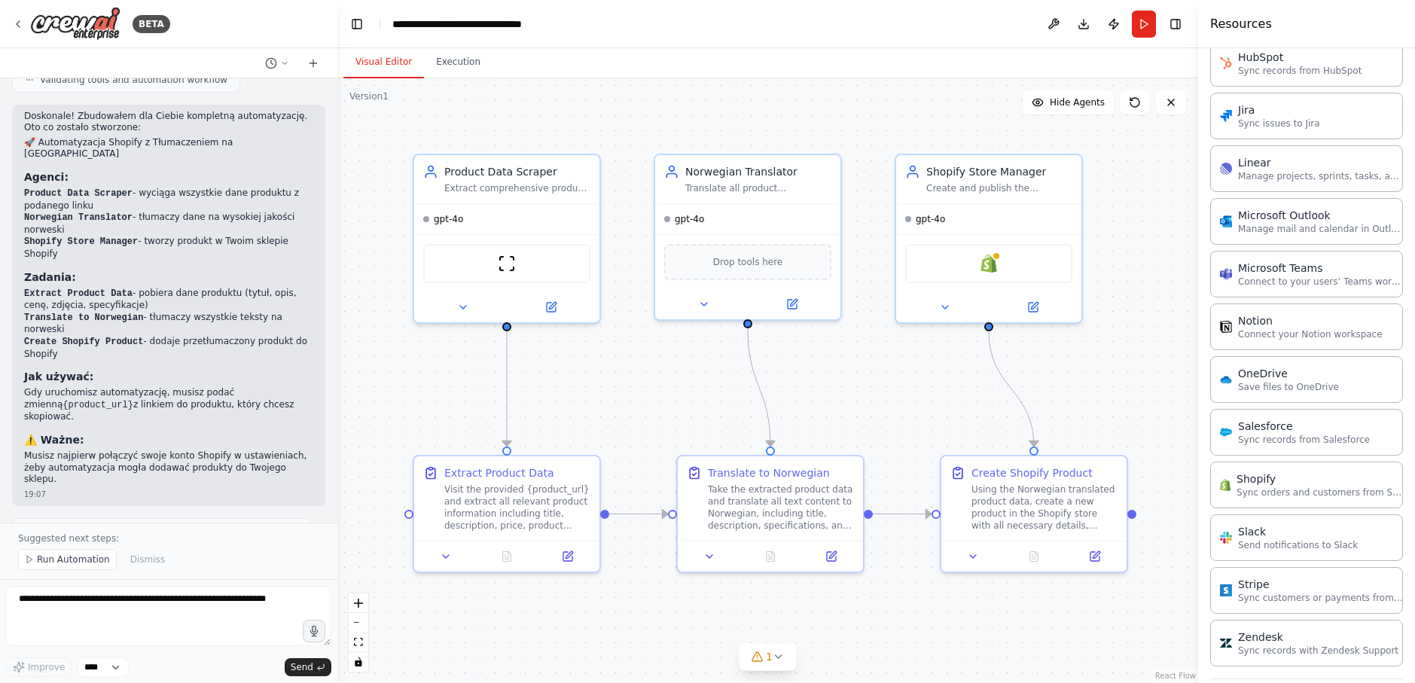
scroll to position [904, 0]
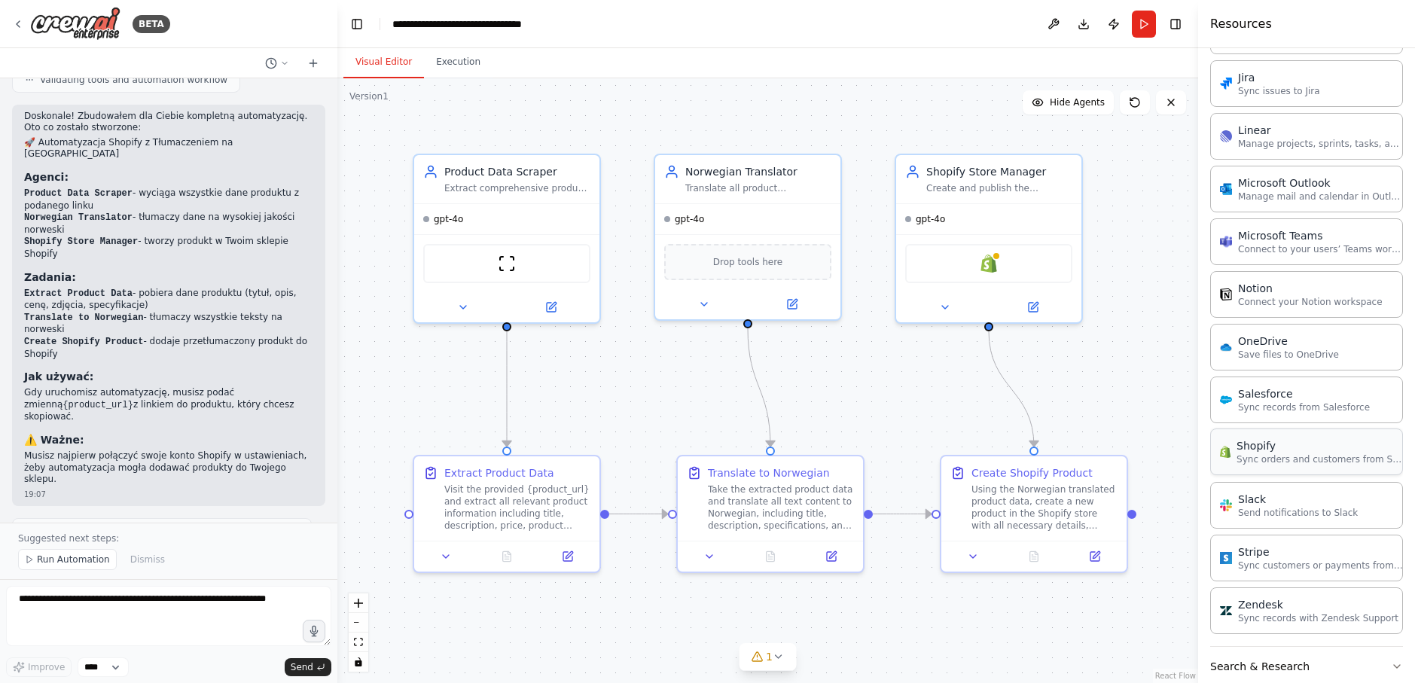
click at [1283, 459] on p "Sync orders and customers from Shopify" at bounding box center [1320, 459] width 166 height 12
click at [1271, 453] on p "Sync orders and customers from Shopify" at bounding box center [1320, 459] width 166 height 12
drag, startPoint x: 1271, startPoint y: 453, endPoint x: 1314, endPoint y: 448, distance: 42.5
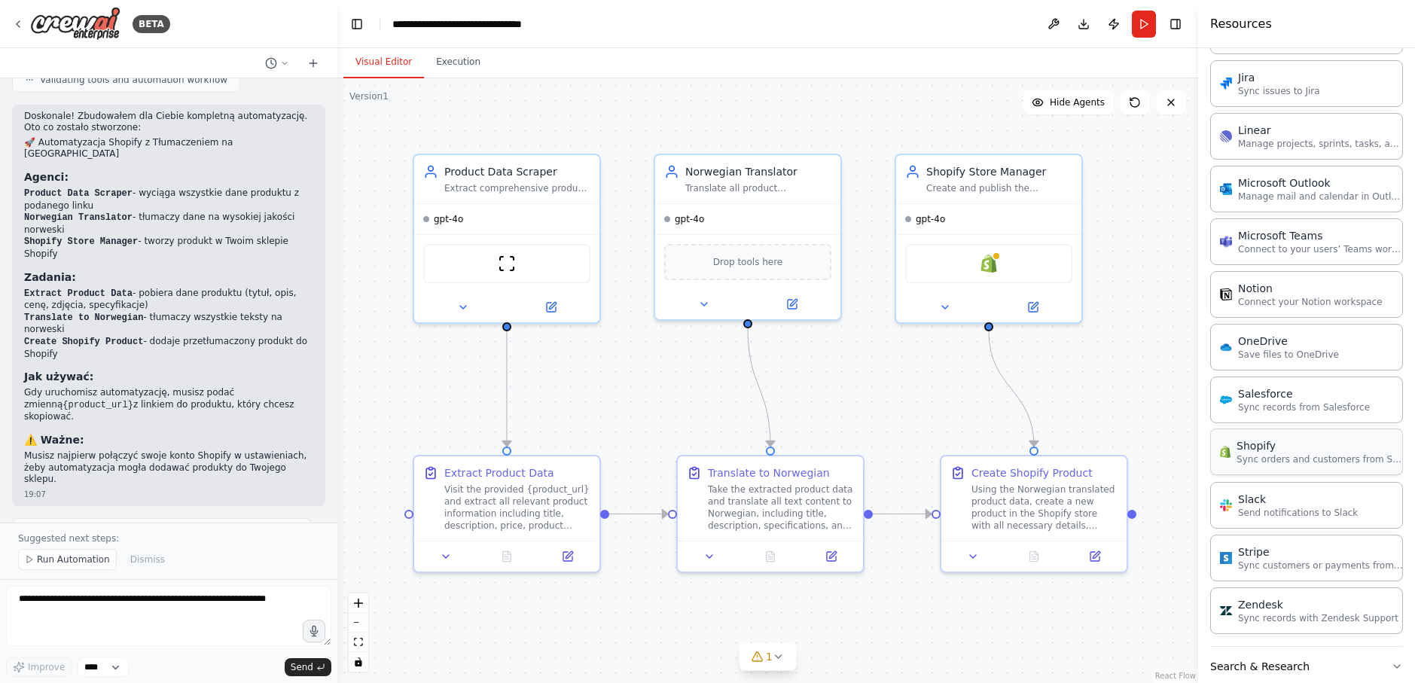
click at [1314, 448] on div "Shopify" at bounding box center [1320, 445] width 166 height 15
drag, startPoint x: 1314, startPoint y: 448, endPoint x: 1171, endPoint y: 430, distance: 144.2
click at [1171, 430] on div "BETA w skocie - chce zbudowac narzedzie ktore na podstawie podanego linku sciag…" at bounding box center [707, 341] width 1415 height 683
click at [1021, 263] on div "Shopify" at bounding box center [988, 260] width 167 height 39
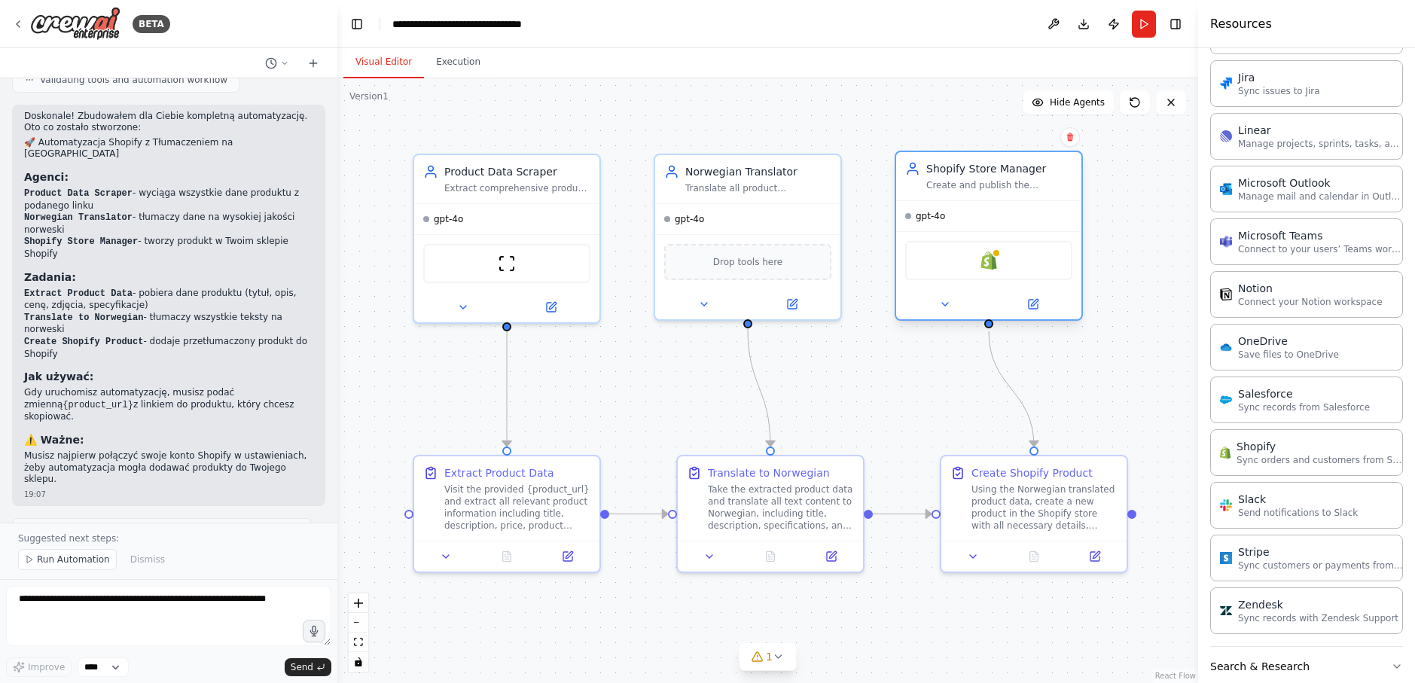
click at [1018, 268] on div "Shopify" at bounding box center [988, 260] width 167 height 39
click at [946, 301] on icon at bounding box center [945, 304] width 12 height 12
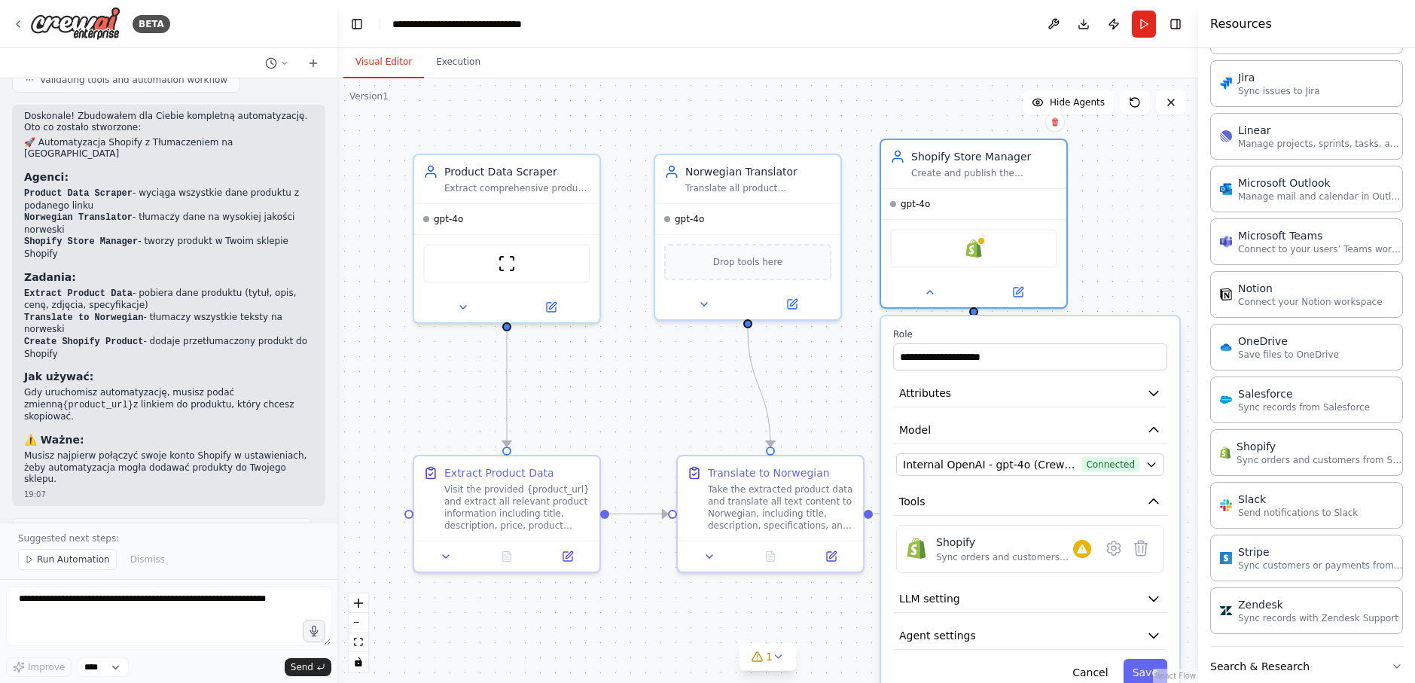
drag, startPoint x: 1074, startPoint y: 347, endPoint x: 1064, endPoint y: 331, distance: 18.6
click at [1064, 331] on label "Role" at bounding box center [1030, 334] width 274 height 12
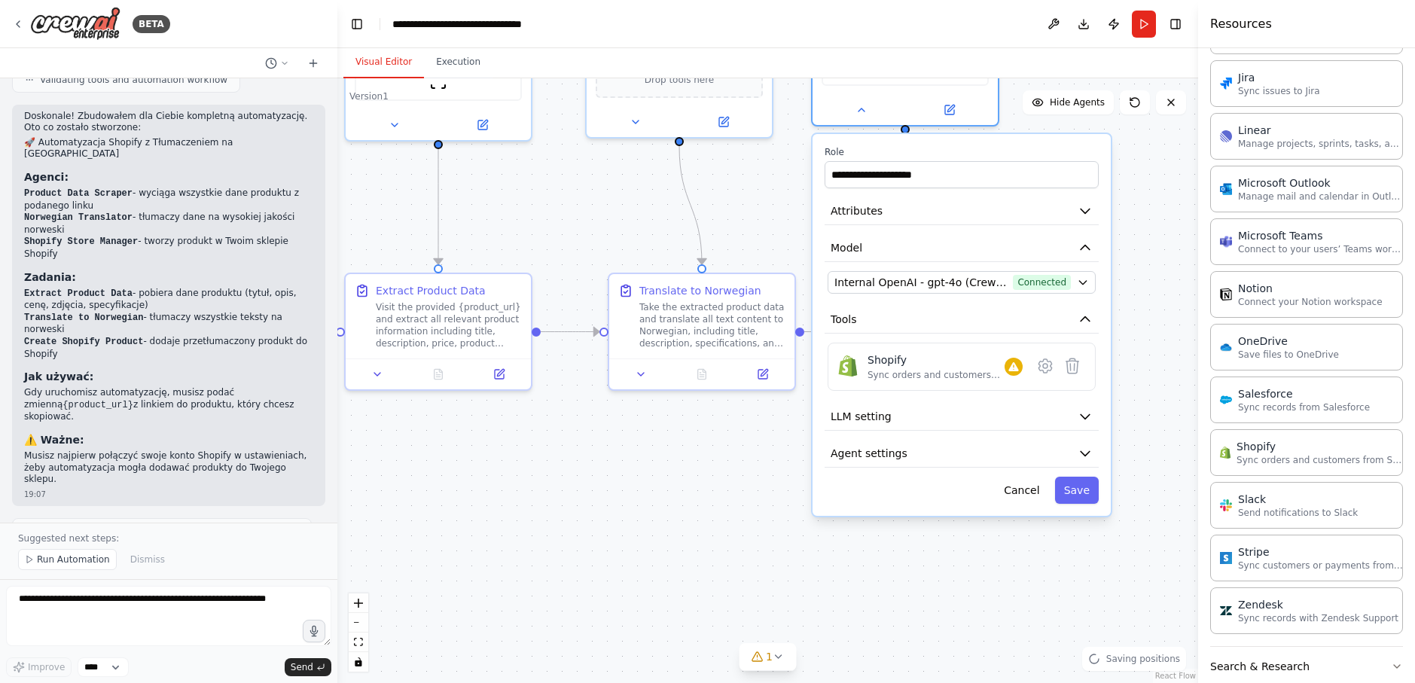
drag, startPoint x: 1113, startPoint y: 253, endPoint x: 1045, endPoint y: 68, distance: 197.6
click at [1045, 68] on div "Visual Editor Execution Version 1 Show Tools Hide Agents .deletable-edge-delete…" at bounding box center [767, 365] width 861 height 635
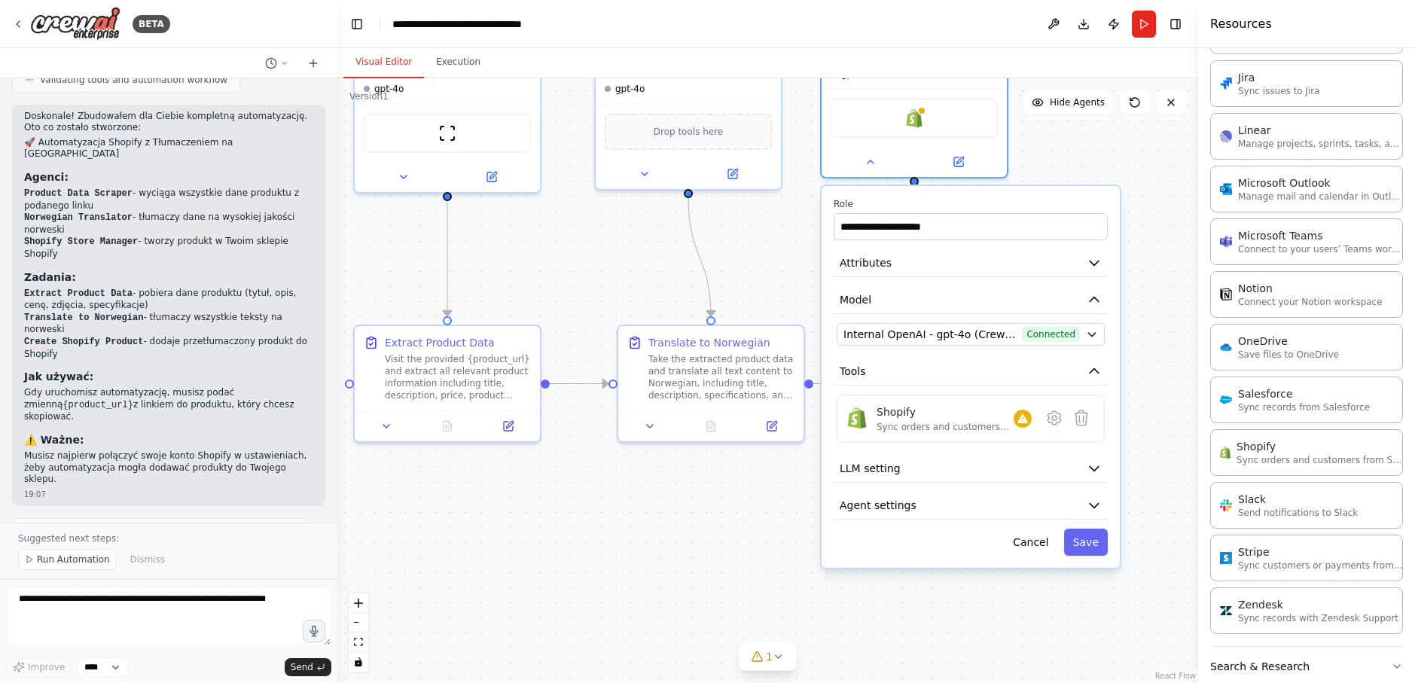
drag, startPoint x: 1152, startPoint y: 326, endPoint x: 1160, endPoint y: 365, distance: 40.0
click at [1160, 365] on div ".deletable-edge-delete-btn { width: 20px; height: 20px; border: 0px solid #ffff…" at bounding box center [767, 380] width 861 height 605
click at [1092, 333] on icon "button" at bounding box center [1091, 335] width 7 height 4
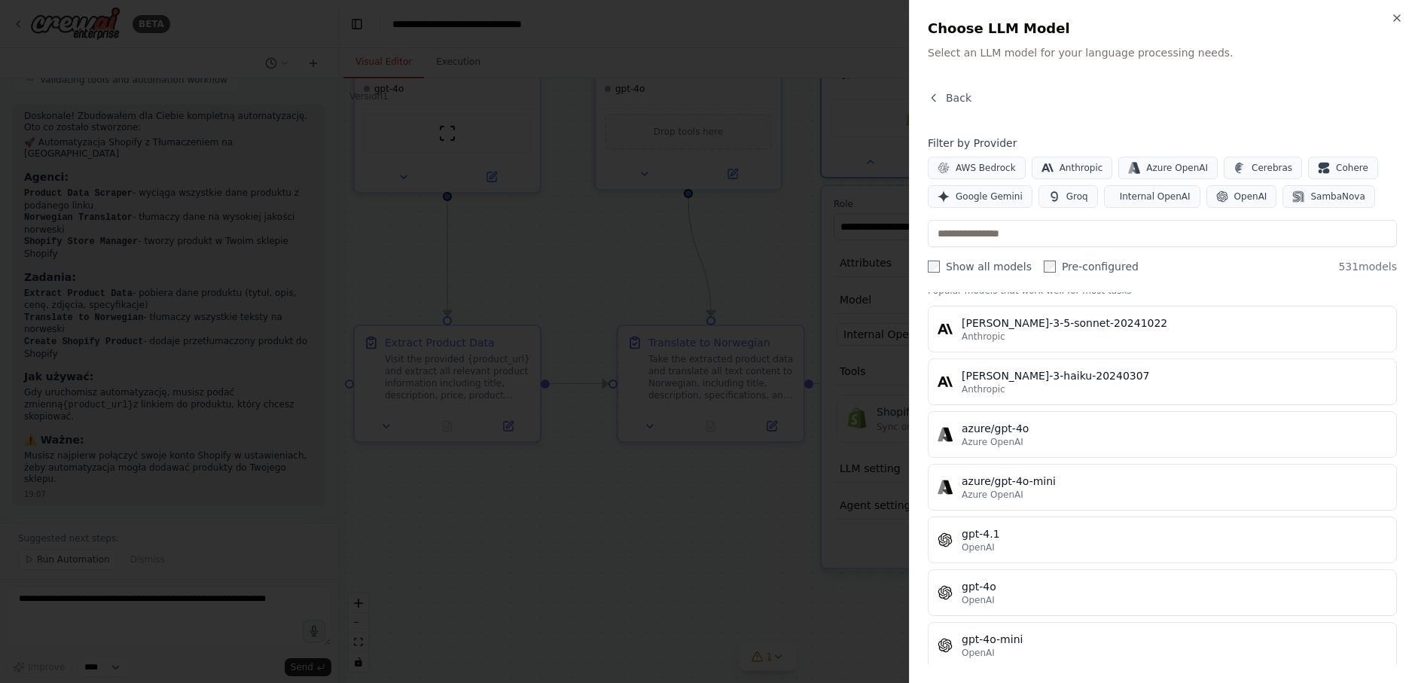
scroll to position [0, 0]
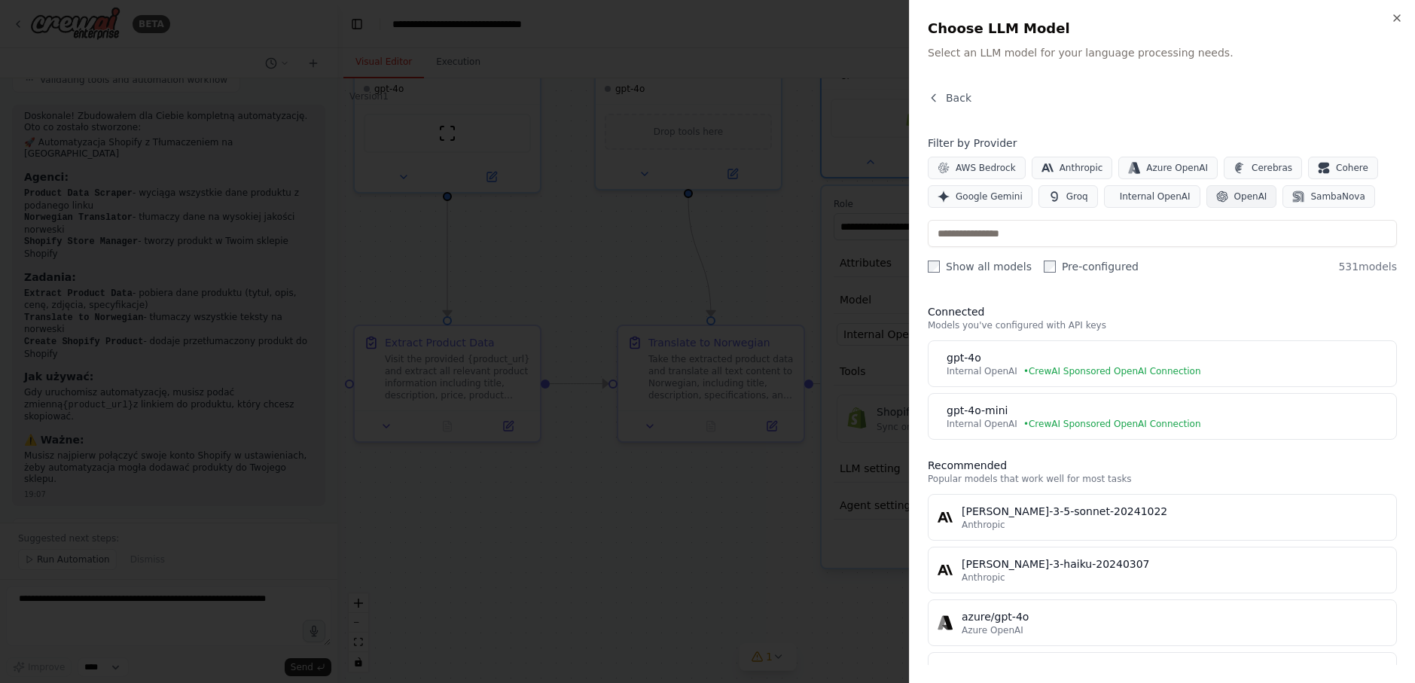
click at [1235, 194] on span "OpenAI" at bounding box center [1251, 197] width 33 height 12
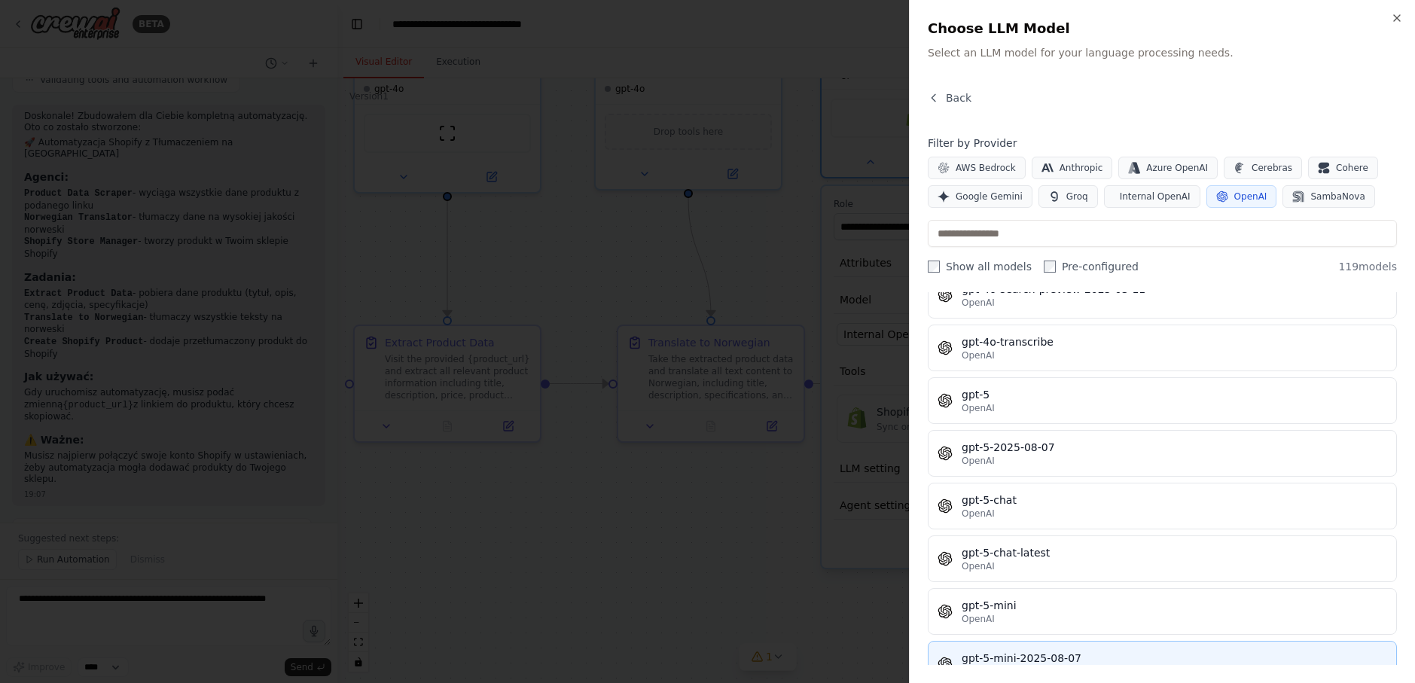
scroll to position [3465, 0]
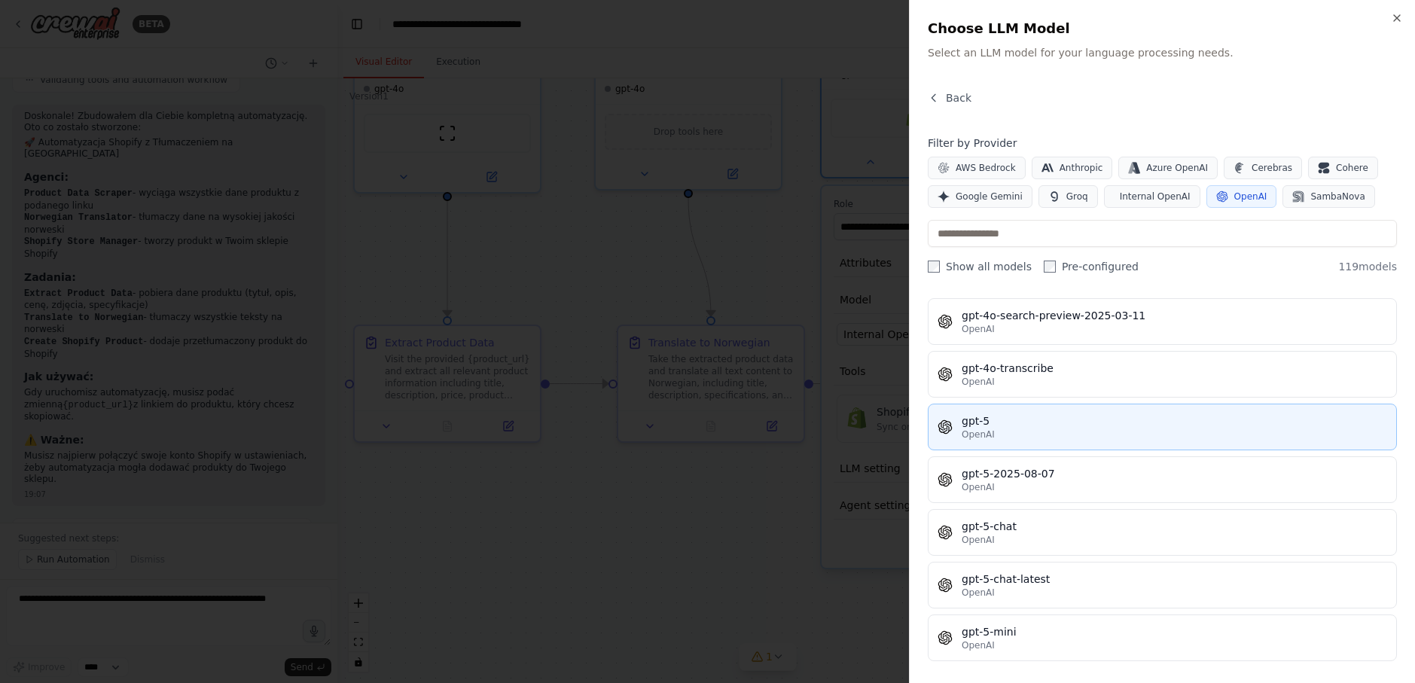
click at [1243, 416] on div "gpt-5" at bounding box center [1175, 421] width 426 height 15
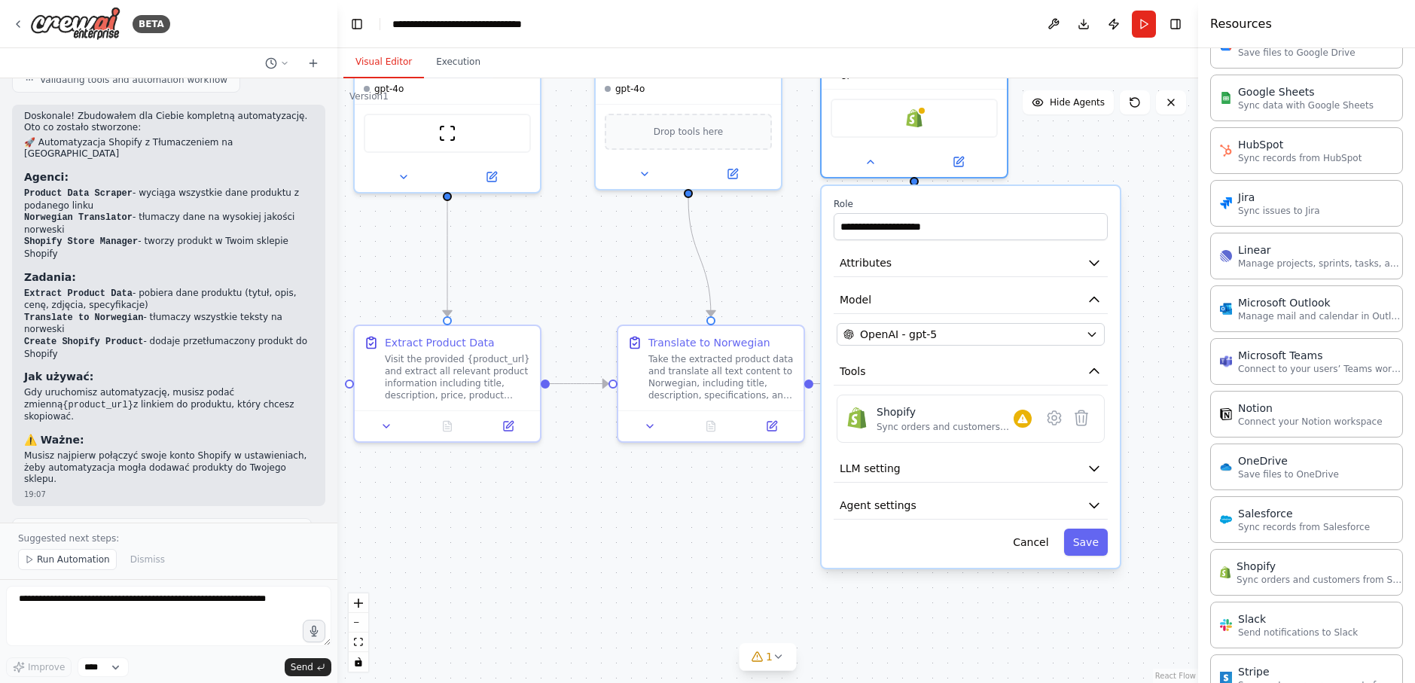
scroll to position [753, 0]
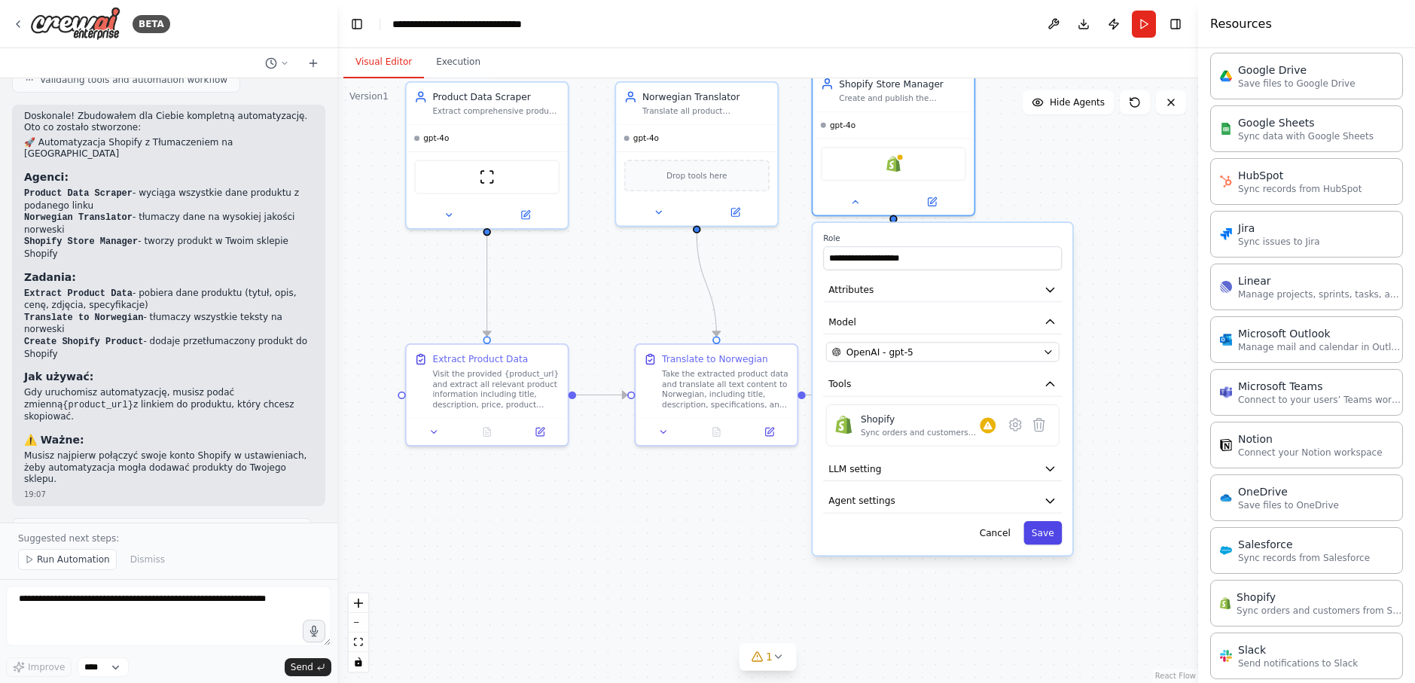
click at [1045, 536] on button "Save" at bounding box center [1043, 532] width 38 height 23
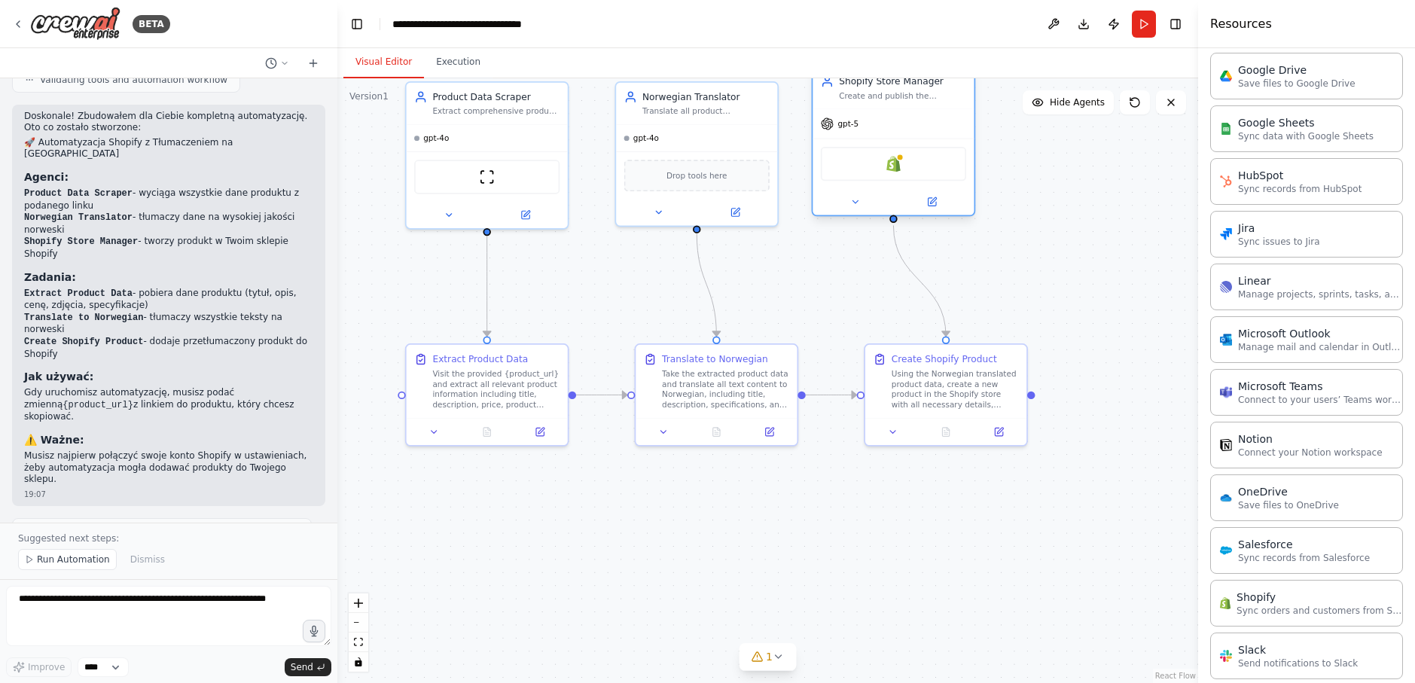
click at [890, 133] on div "gpt-5" at bounding box center [893, 123] width 161 height 29
click at [857, 202] on icon at bounding box center [855, 201] width 5 height 2
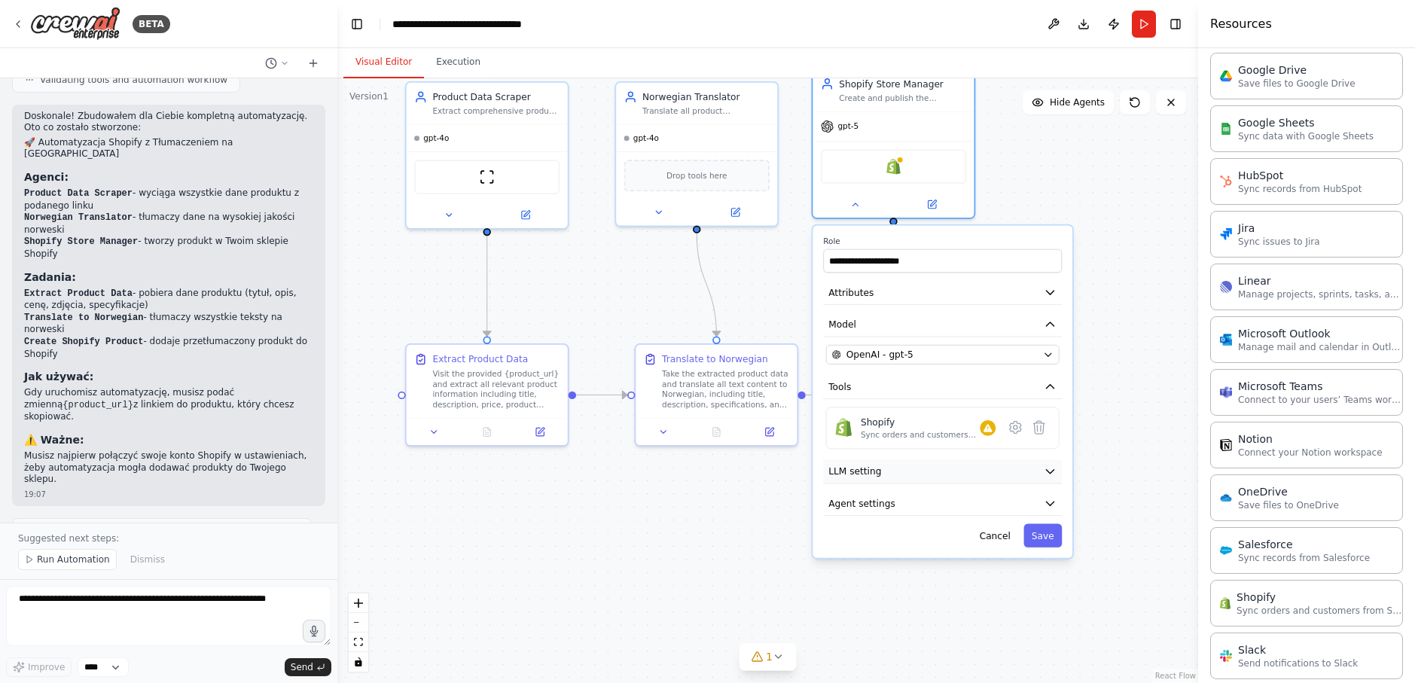
click at [965, 465] on button "LLM setting" at bounding box center [942, 471] width 239 height 24
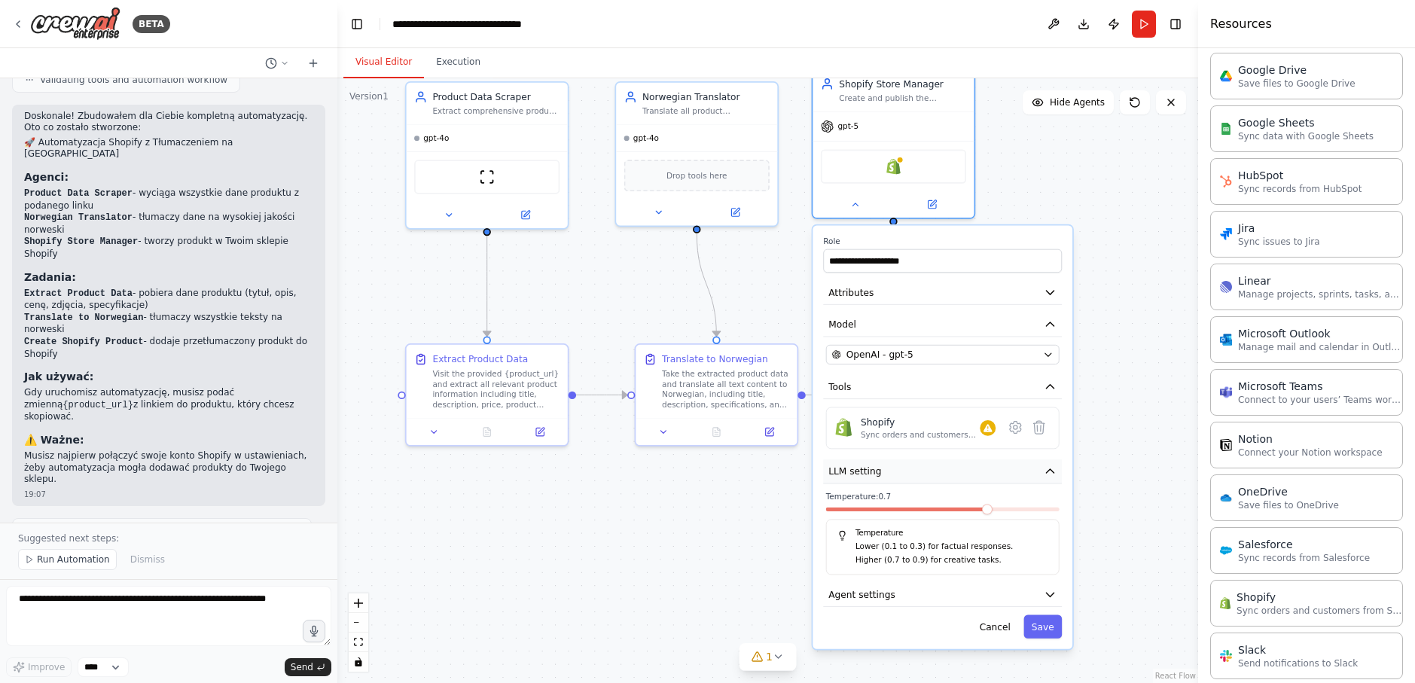
click at [965, 465] on button "LLM setting" at bounding box center [942, 471] width 239 height 24
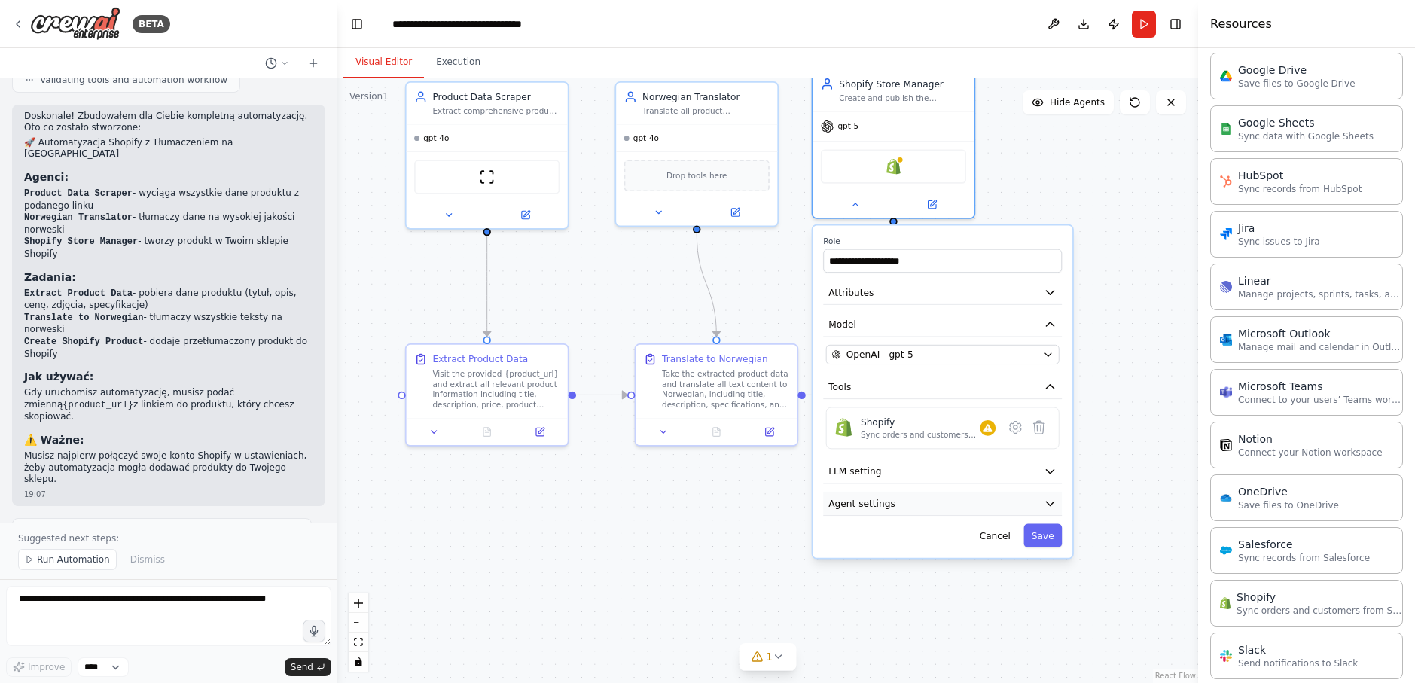
click at [978, 502] on button "Agent settings" at bounding box center [942, 504] width 239 height 24
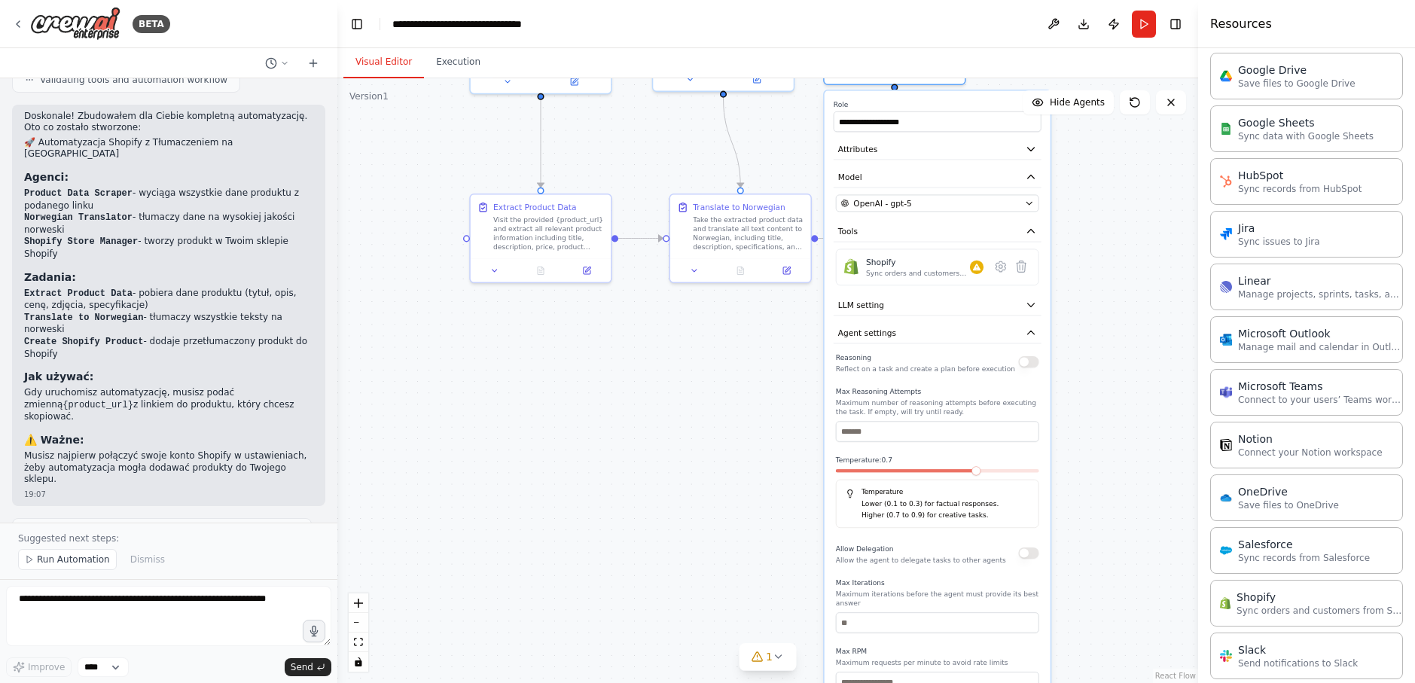
drag, startPoint x: 1115, startPoint y: 432, endPoint x: 1105, endPoint y: 261, distance: 170.5
click at [1105, 261] on div ".deletable-edge-delete-btn { width: 20px; height: 20px; border: 0px solid #ffff…" at bounding box center [767, 380] width 861 height 605
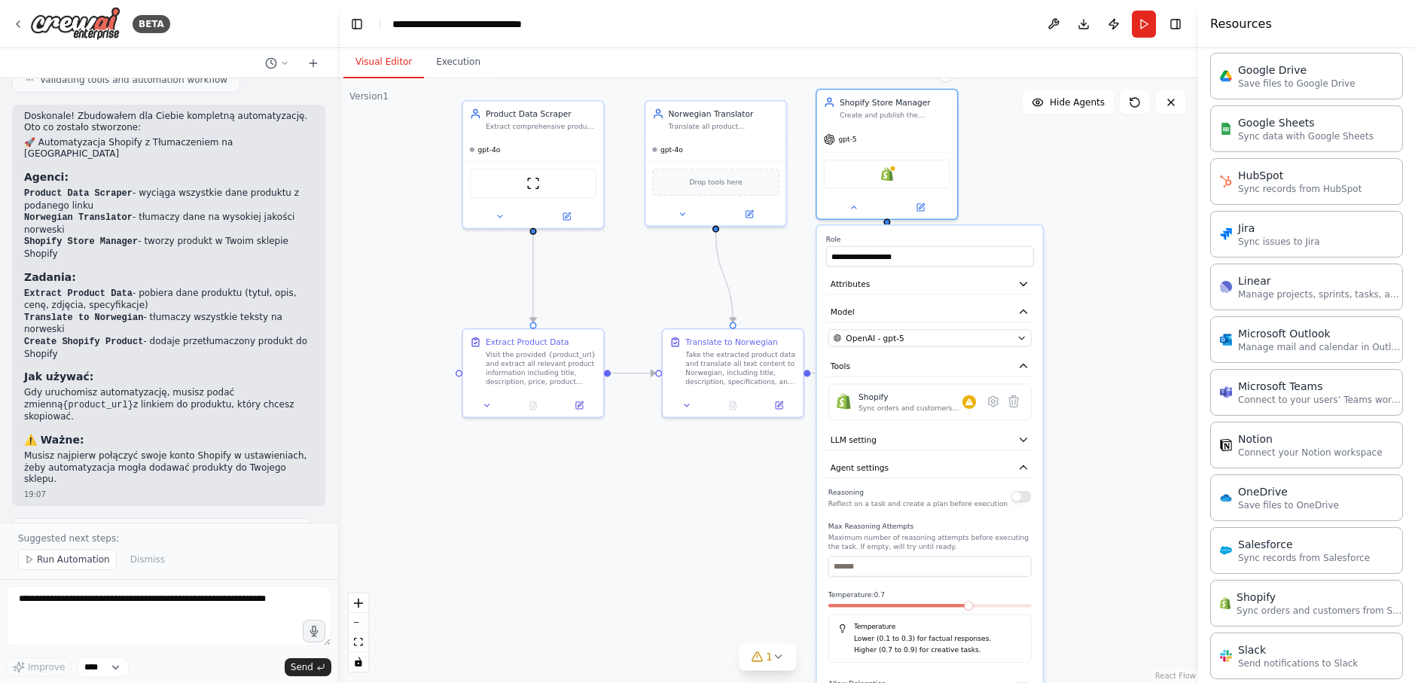
drag, startPoint x: 1091, startPoint y: 453, endPoint x: 1084, endPoint y: 588, distance: 135.0
click at [1084, 588] on div ".deletable-edge-delete-btn { width: 20px; height: 20px; border: 0px solid #ffff…" at bounding box center [767, 380] width 861 height 605
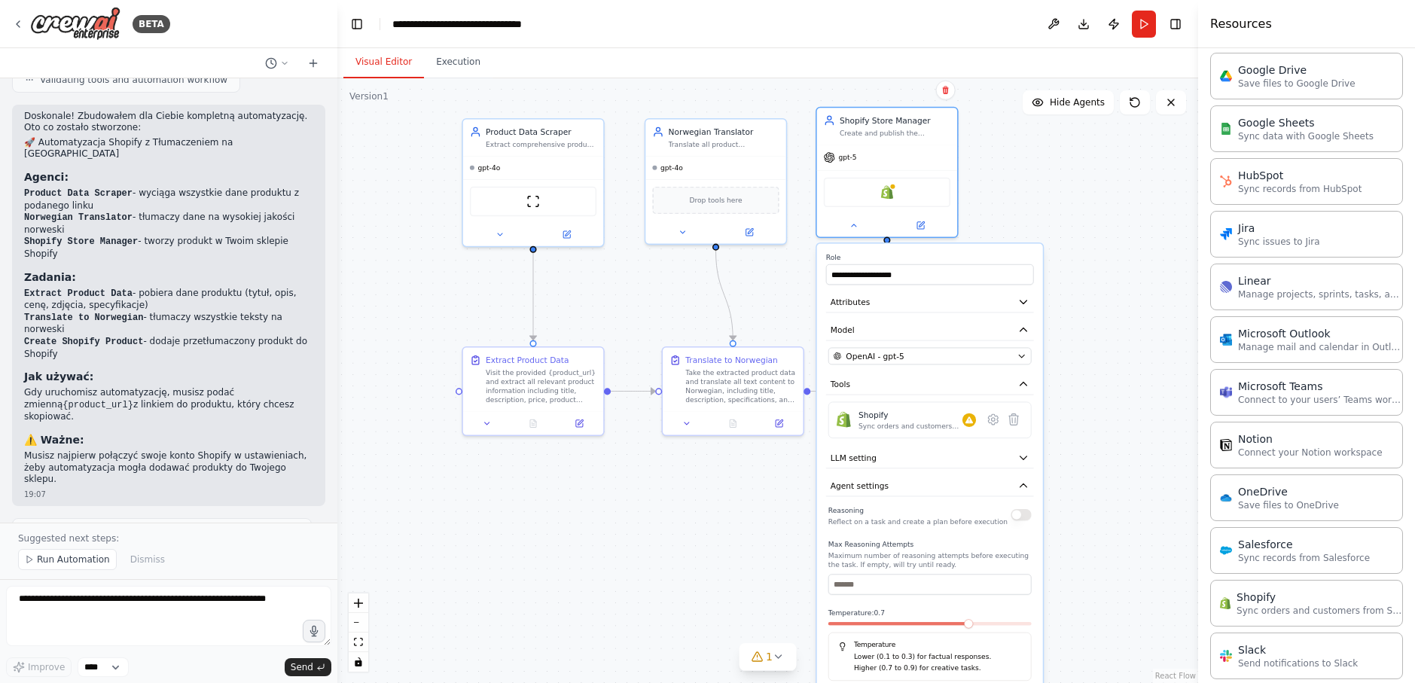
drag, startPoint x: 1079, startPoint y: 414, endPoint x: 1079, endPoint y: 432, distance: 18.1
click at [1079, 432] on div ".deletable-edge-delete-btn { width: 20px; height: 20px; border: 0px solid #ffff…" at bounding box center [767, 380] width 861 height 605
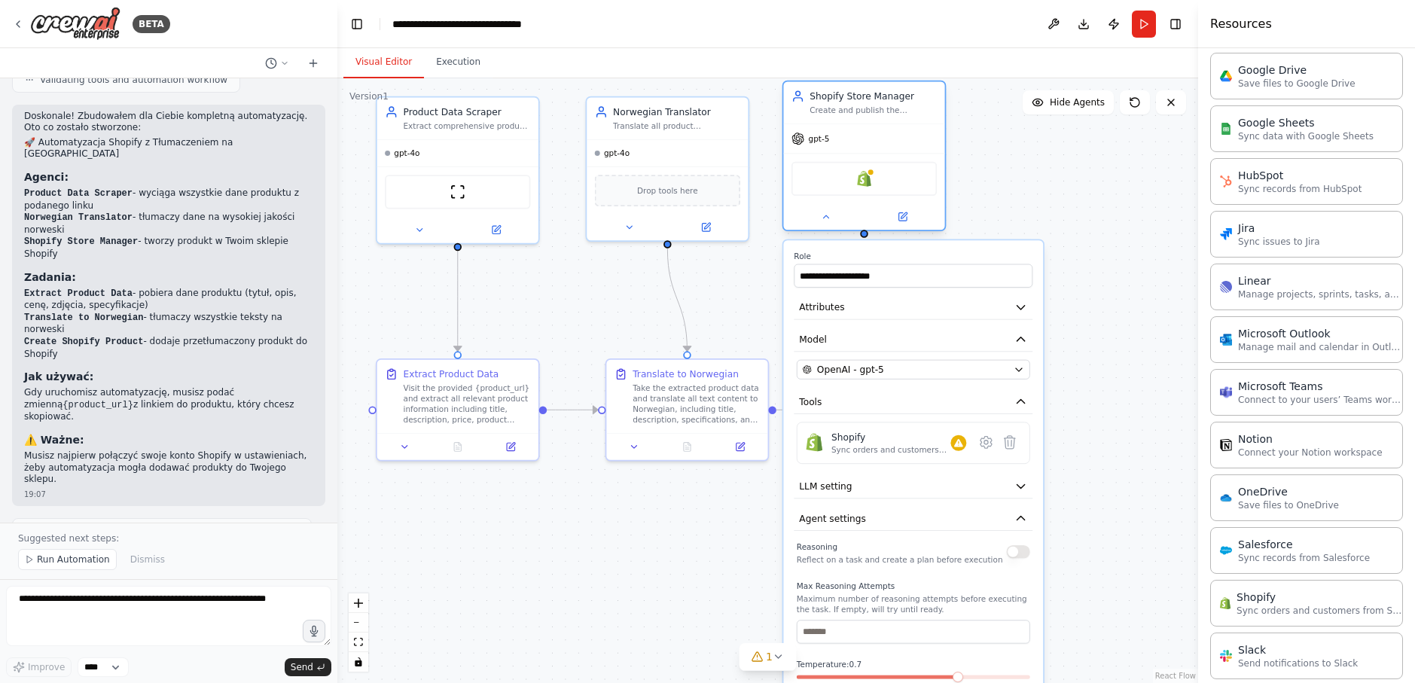
click at [872, 146] on div "gpt-5" at bounding box center [863, 138] width 161 height 29
click at [908, 371] on div "OpenAI - gpt-5" at bounding box center [906, 369] width 206 height 13
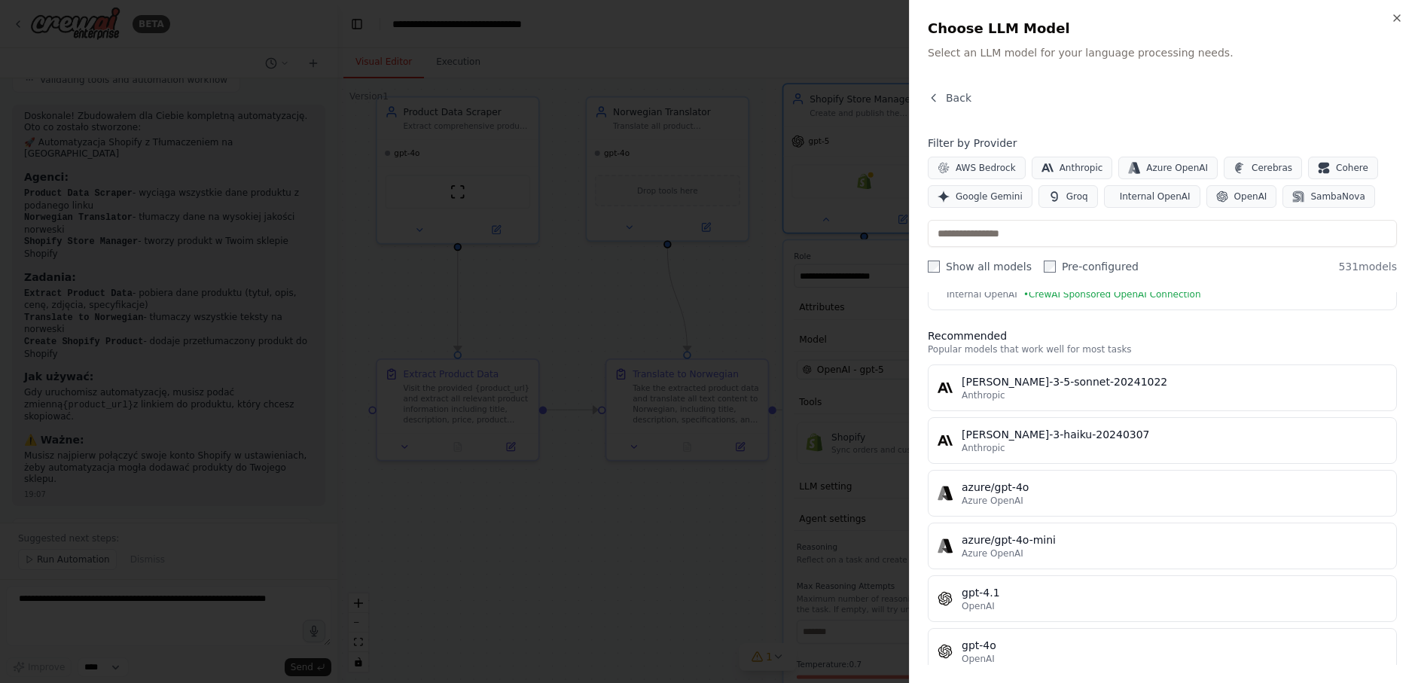
scroll to position [0, 0]
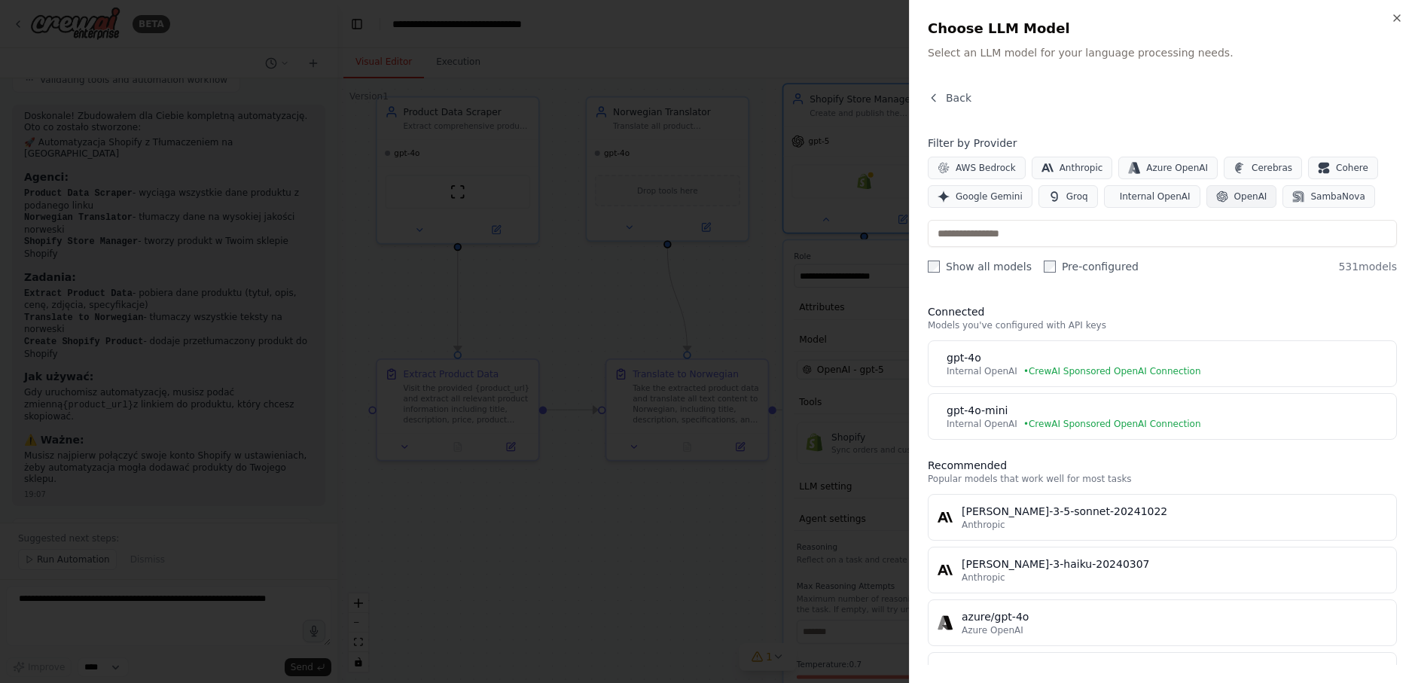
click at [1235, 196] on span "OpenAI" at bounding box center [1251, 197] width 33 height 12
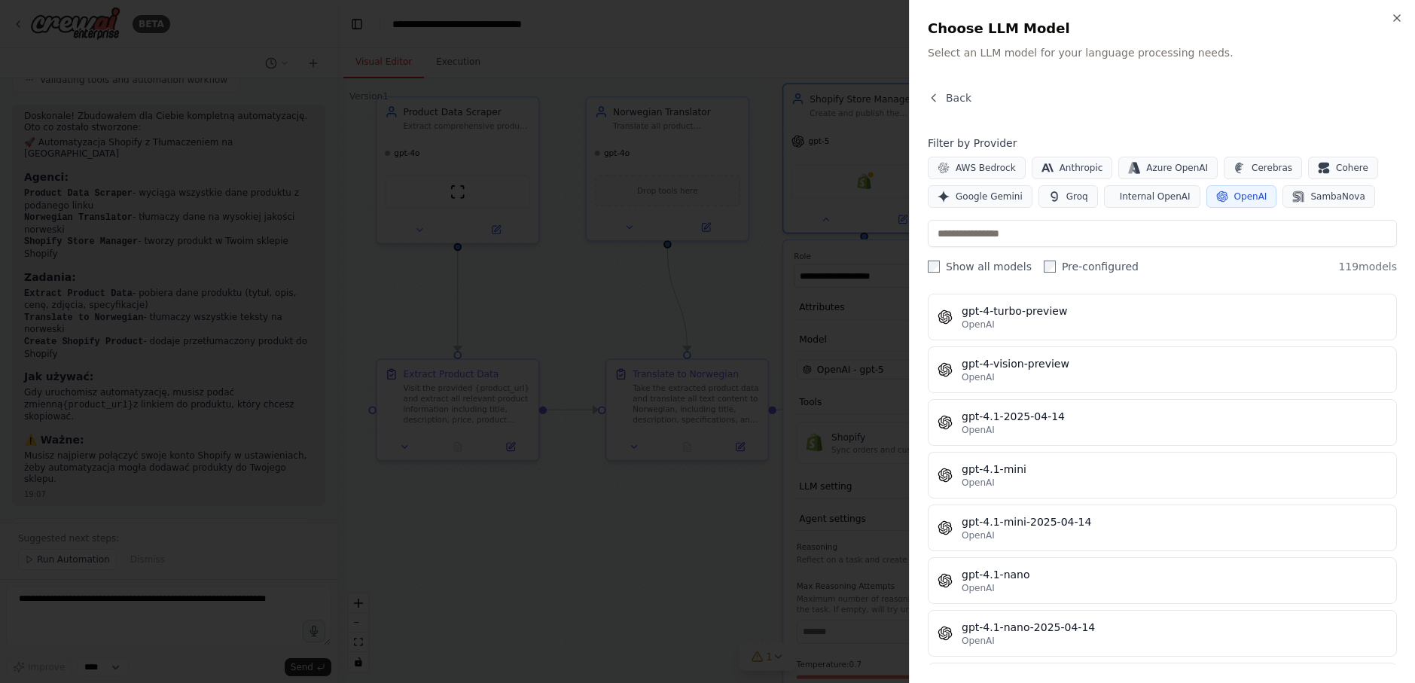
scroll to position [1883, 0]
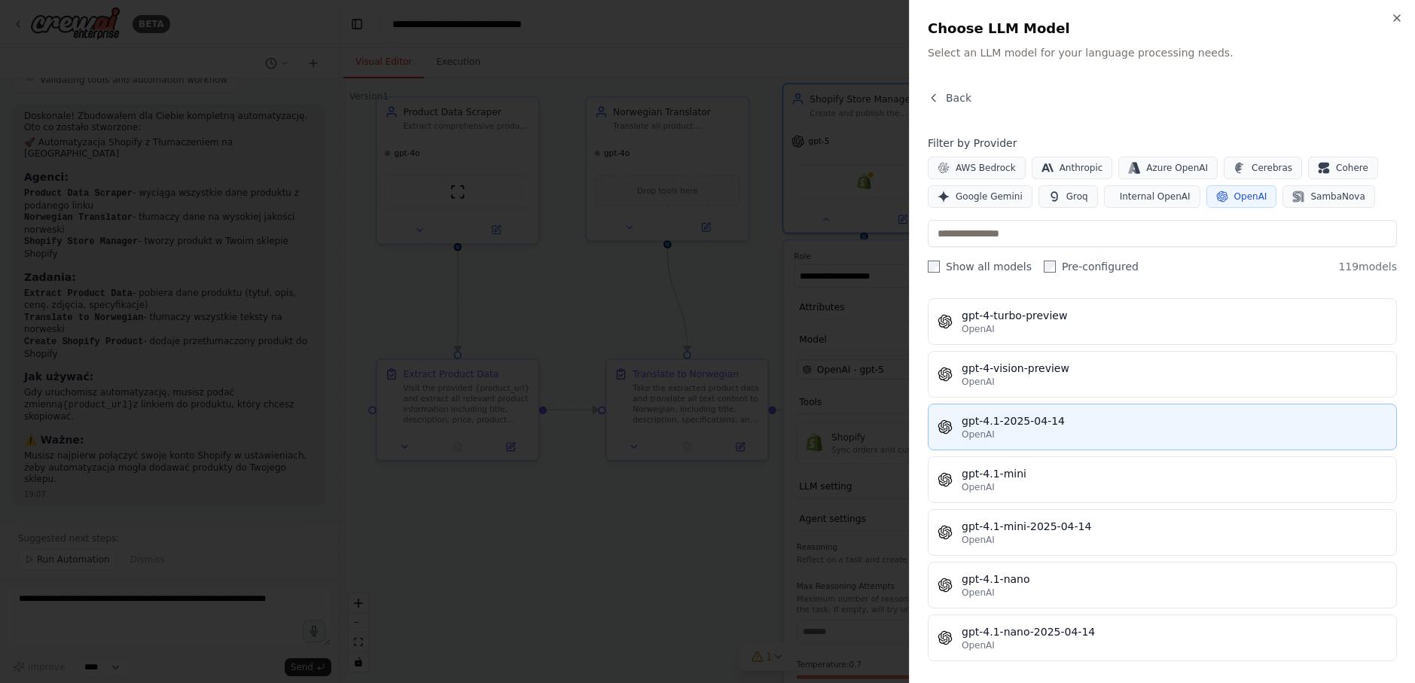
click at [1095, 423] on div "gpt-4.1-2025-04-14" at bounding box center [1175, 421] width 426 height 15
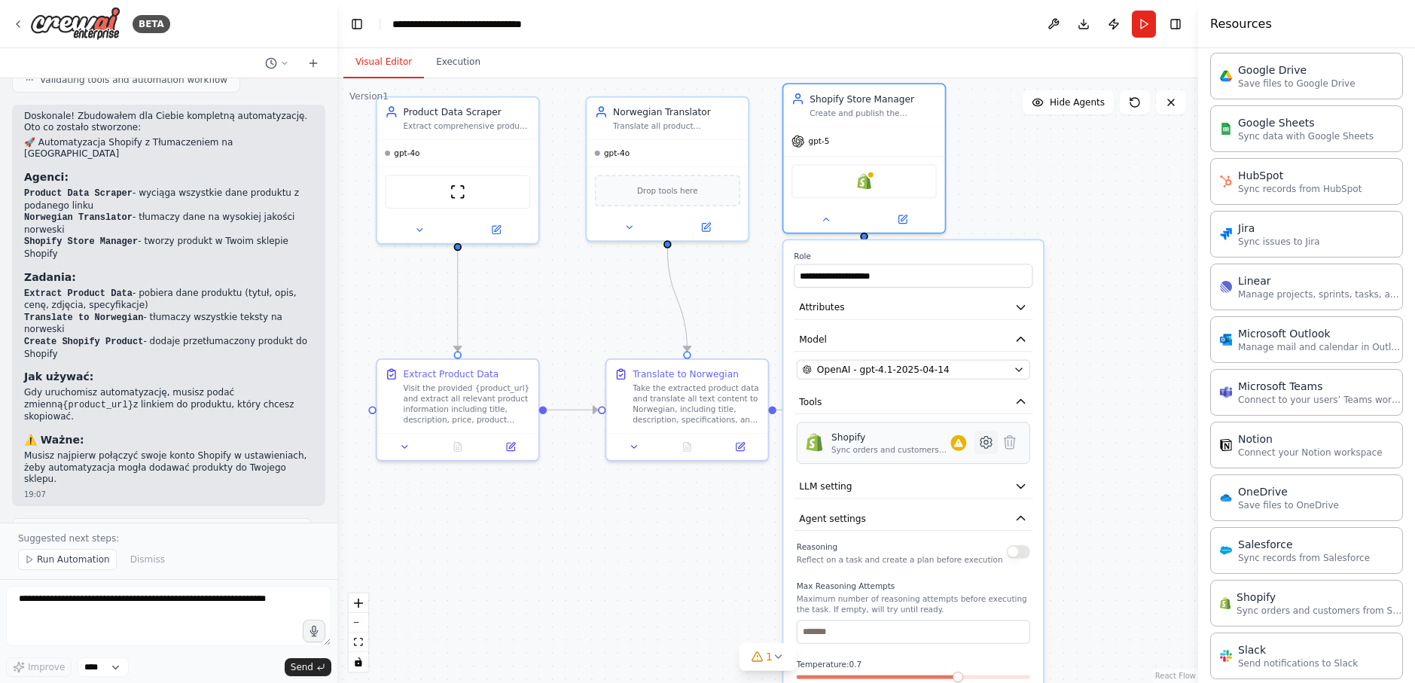
click at [984, 450] on button at bounding box center [986, 442] width 23 height 23
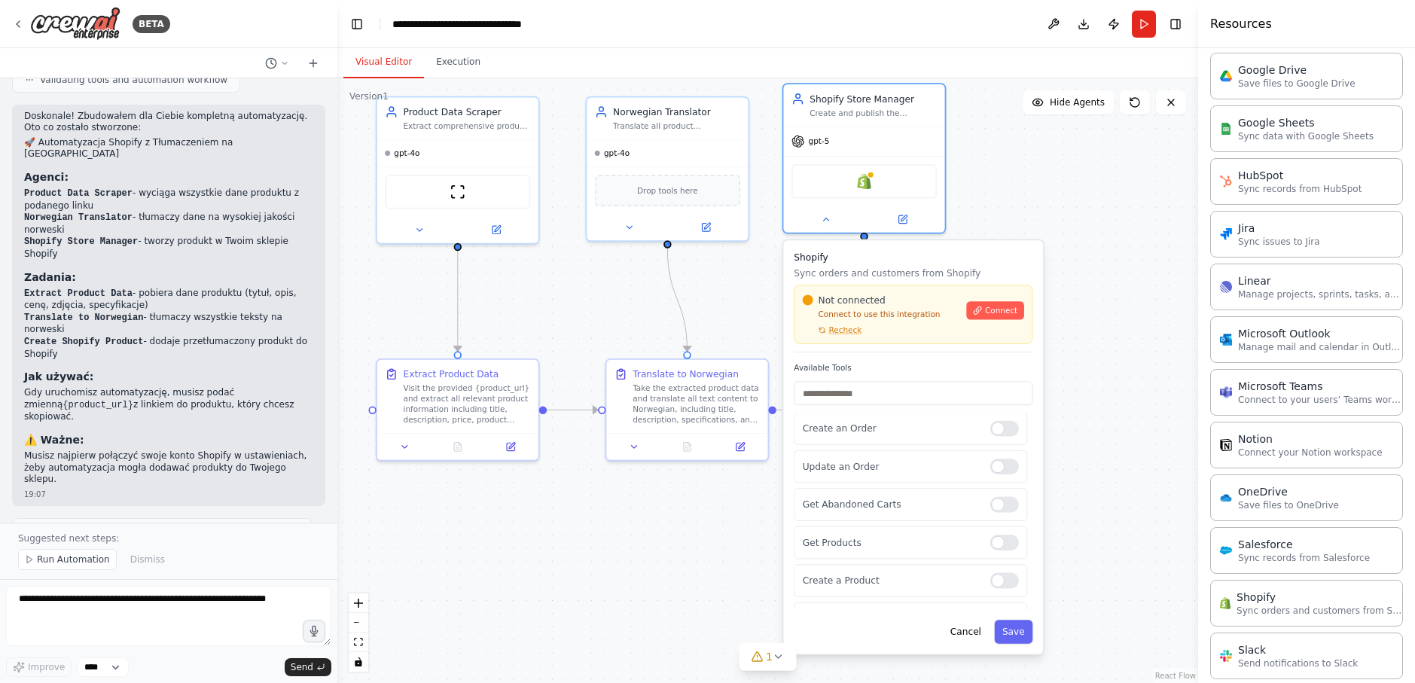
scroll to position [0, 0]
click at [1125, 374] on div ".deletable-edge-delete-btn { width: 20px; height: 20px; border: 0px solid #ffff…" at bounding box center [767, 380] width 861 height 605
click at [1003, 324] on div "Not connected Connect to use this integration Recheck Connect" at bounding box center [913, 315] width 221 height 42
click at [972, 313] on button "Connect" at bounding box center [995, 310] width 57 height 18
click at [862, 188] on div "Shopify" at bounding box center [864, 179] width 145 height 34
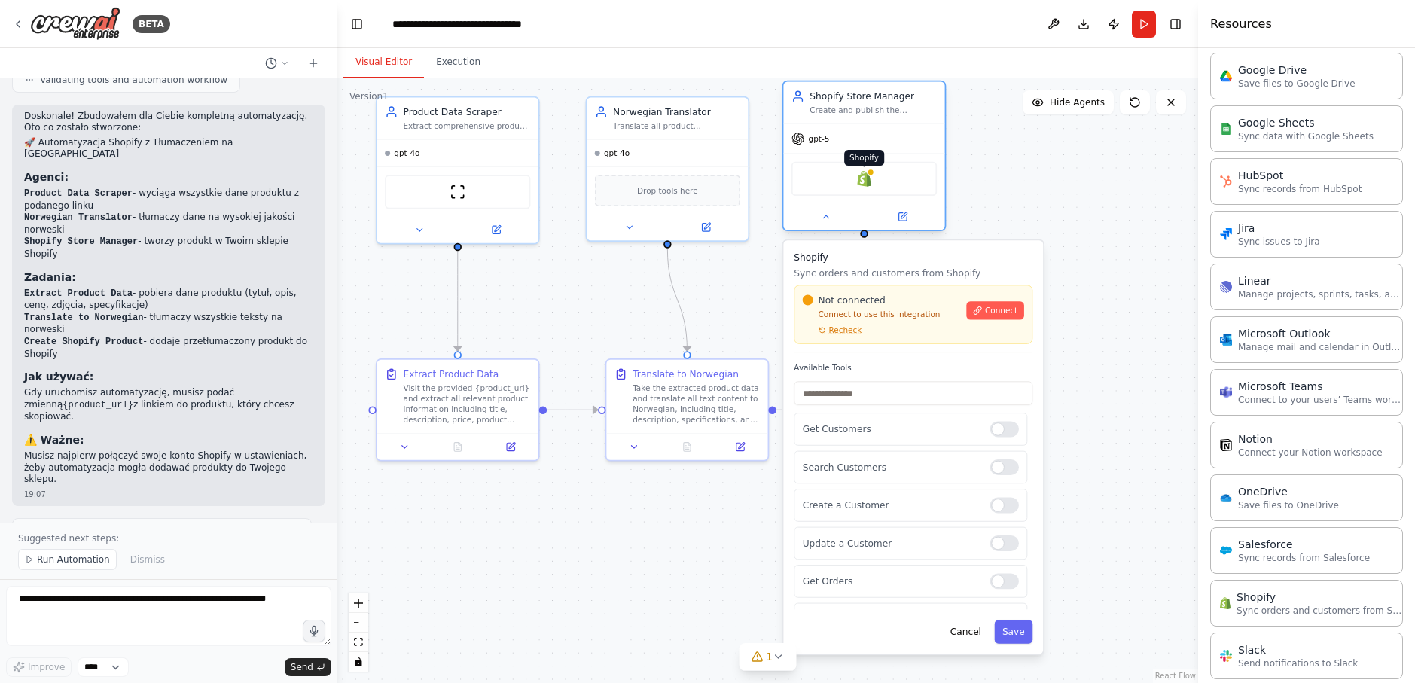
click at [862, 182] on img at bounding box center [864, 179] width 16 height 16
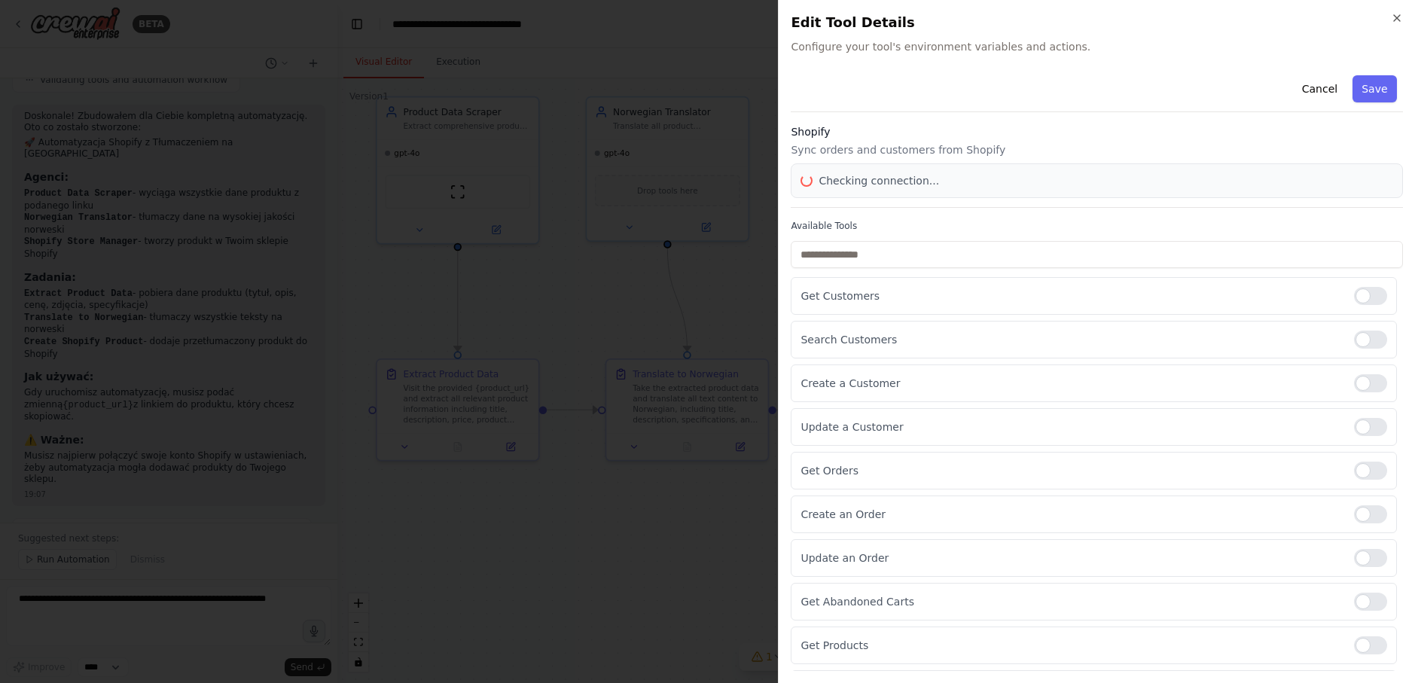
click at [862, 182] on body "BETA w skocie - chce zbudowac narzedzie ktore na podstawie podanego linku sciag…" at bounding box center [707, 341] width 1415 height 683
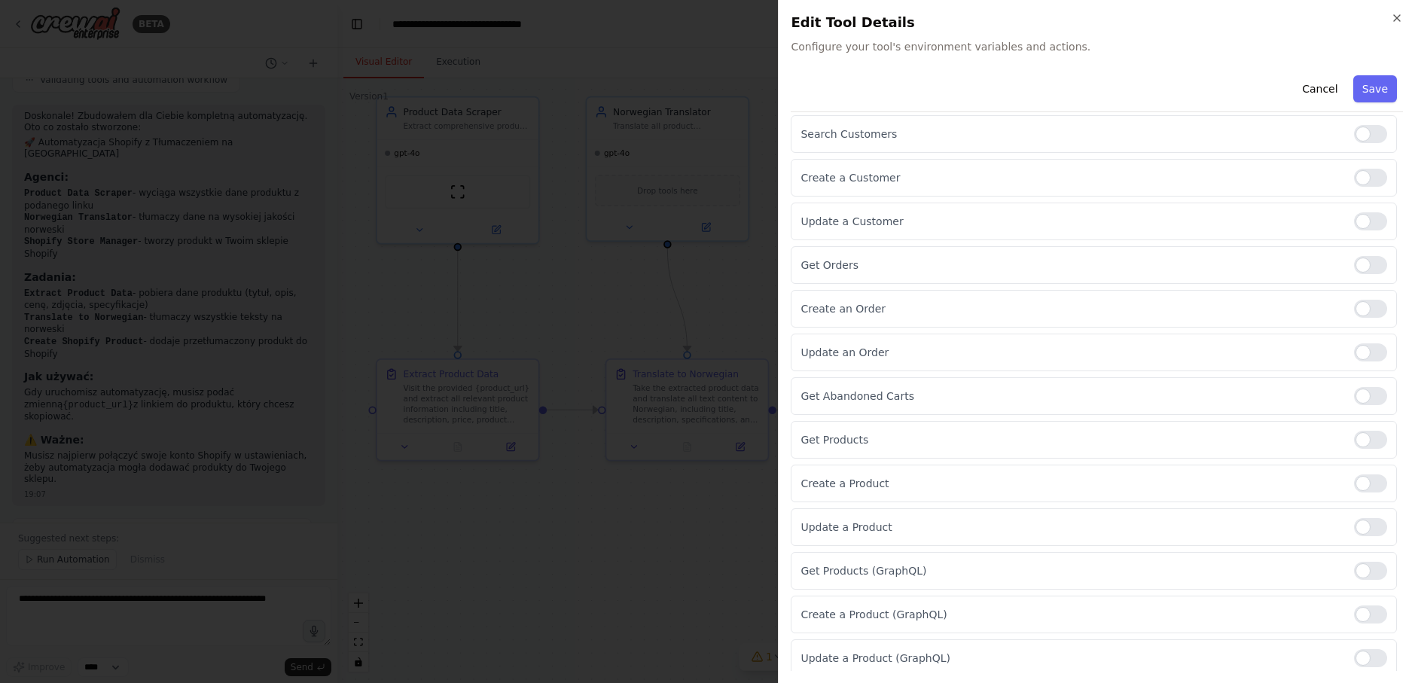
scroll to position [245, 0]
